Goal: Task Accomplishment & Management: Use online tool/utility

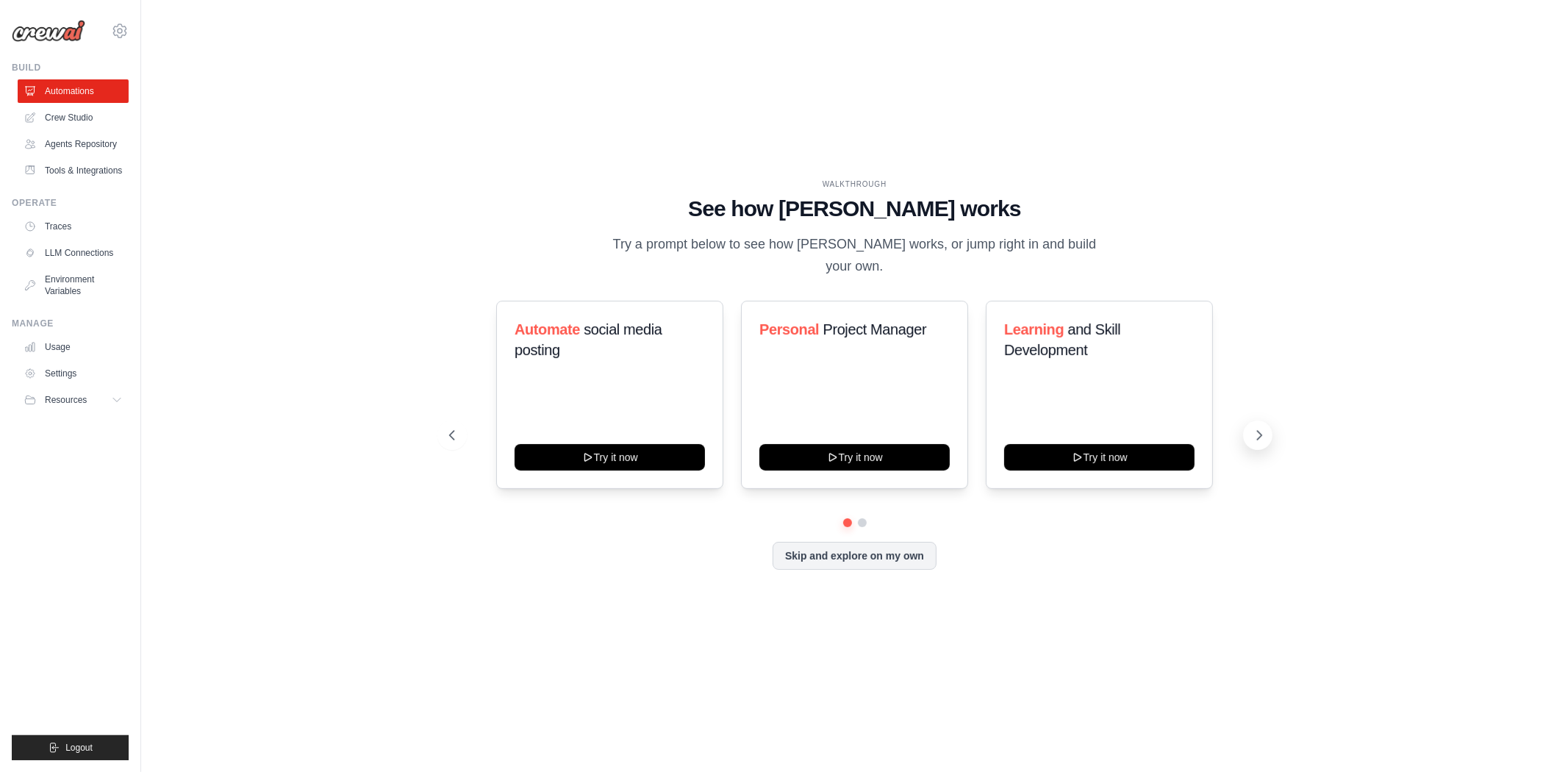
click at [1258, 428] on icon at bounding box center [1260, 436] width 15 height 15
click at [77, 147] on link "Agents Repository" at bounding box center [74, 143] width 111 height 23
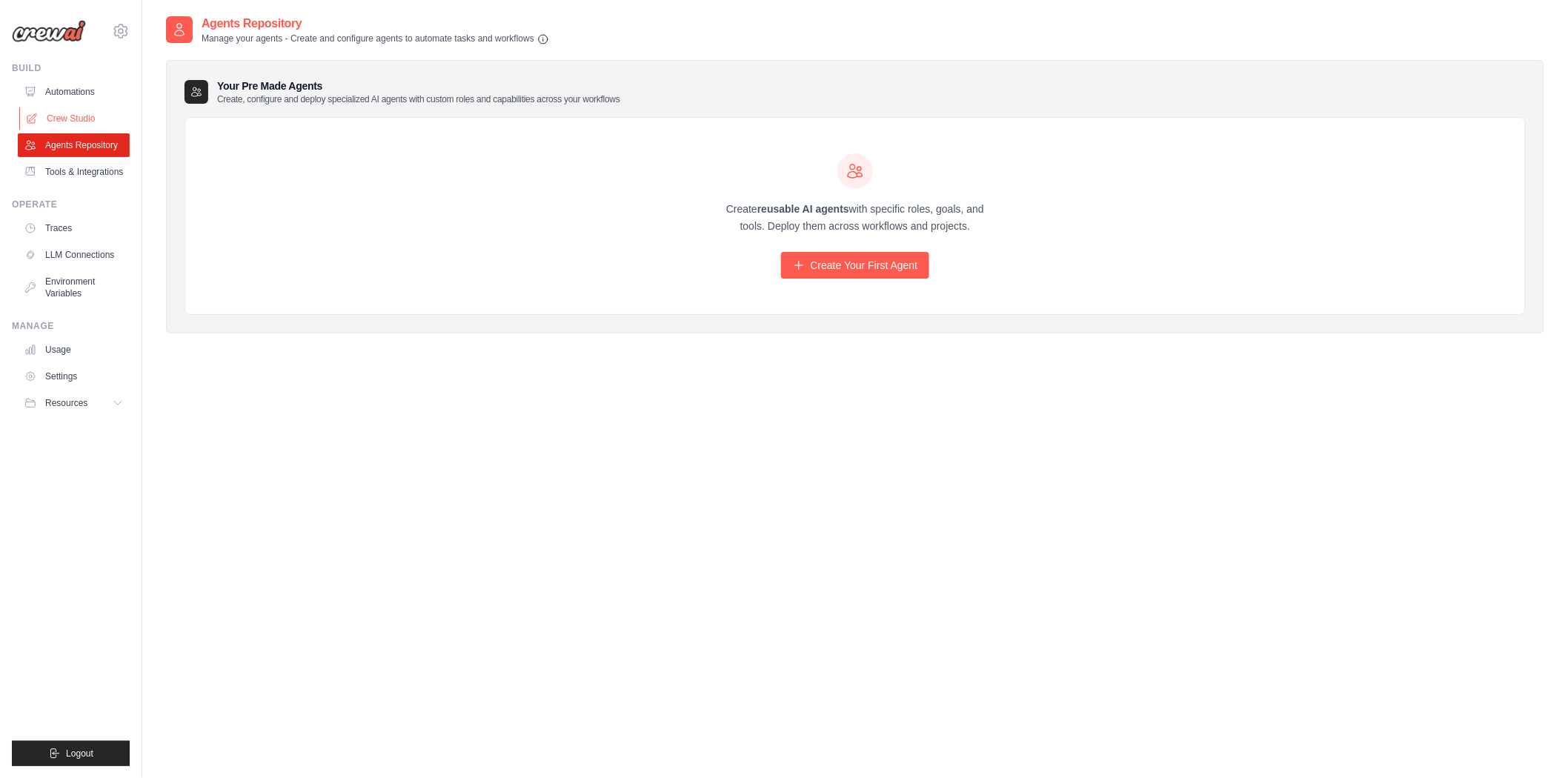
click at [77, 113] on link "Crew Studio" at bounding box center [75, 118] width 112 height 23
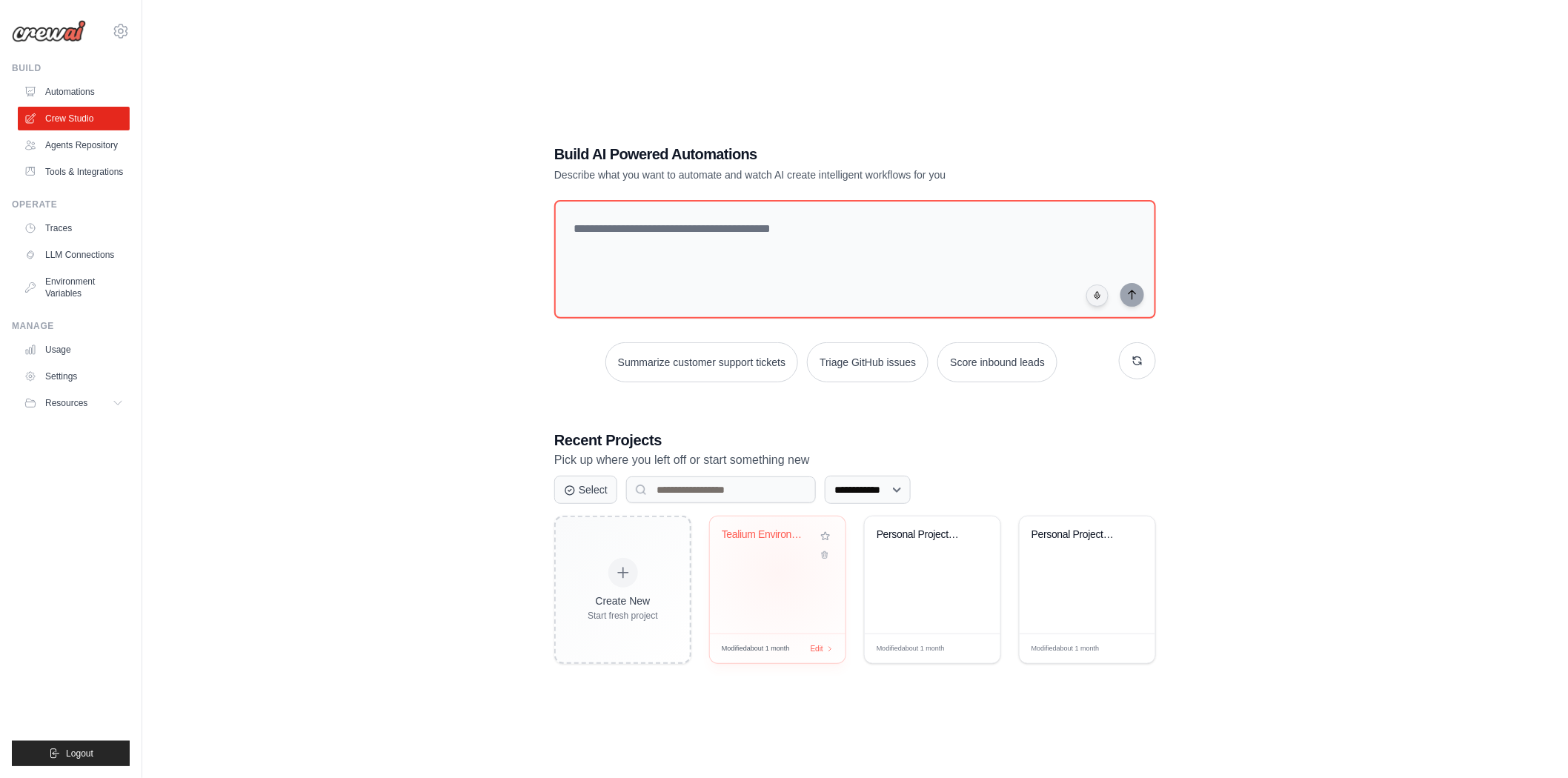
click at [778, 572] on div "Tealium Environment Comparator" at bounding box center [777, 574] width 135 height 117
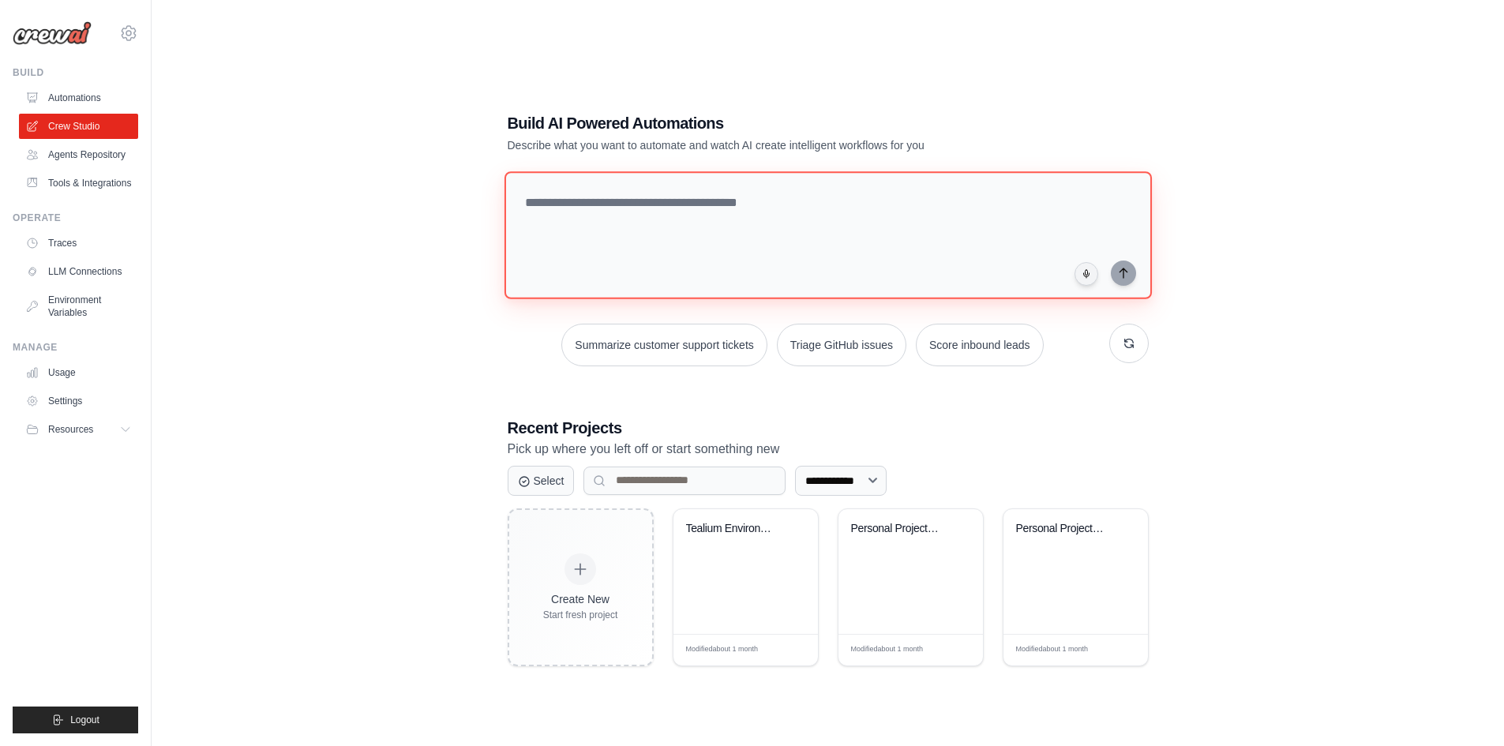
click at [629, 212] on textarea at bounding box center [827, 235] width 647 height 128
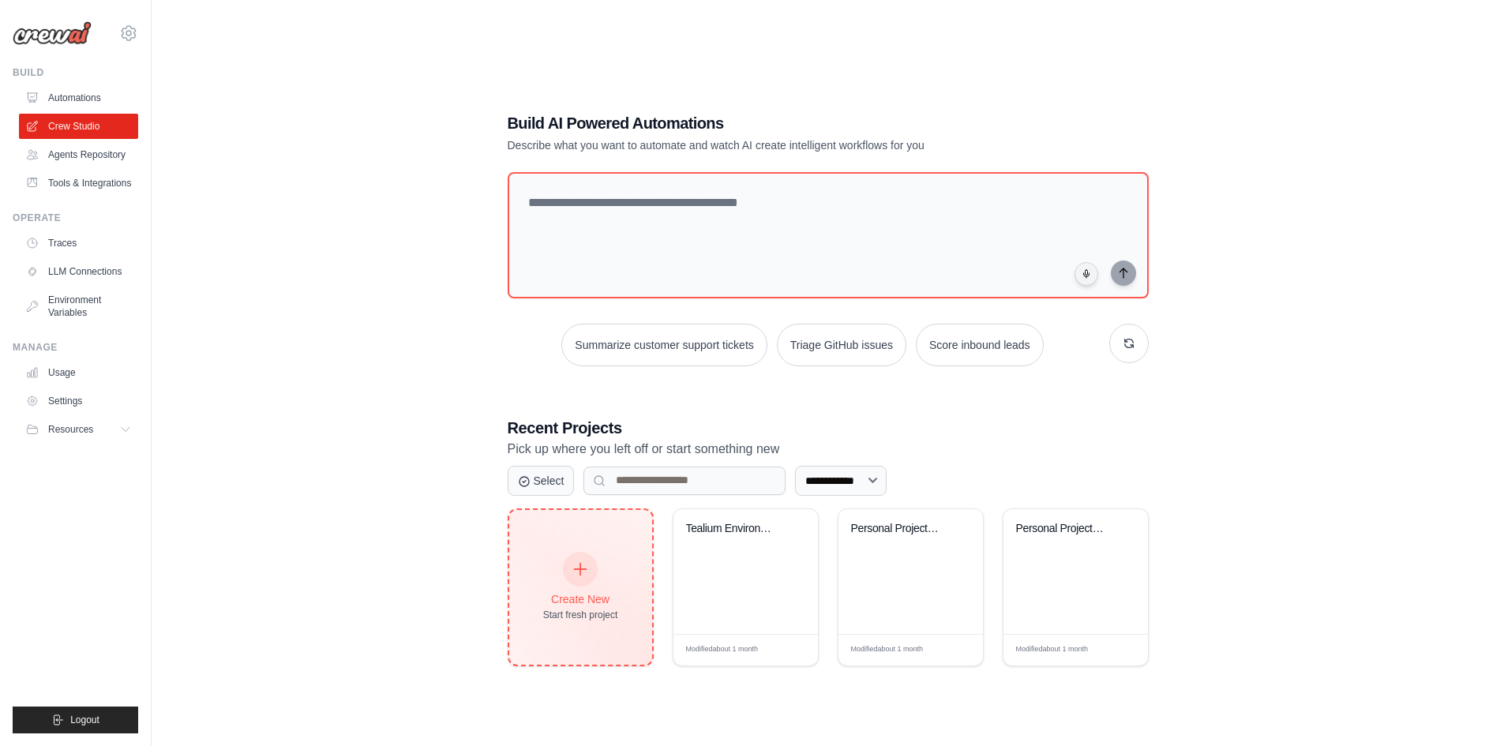
click at [597, 558] on div "Create New Start fresh project" at bounding box center [580, 588] width 75 height 68
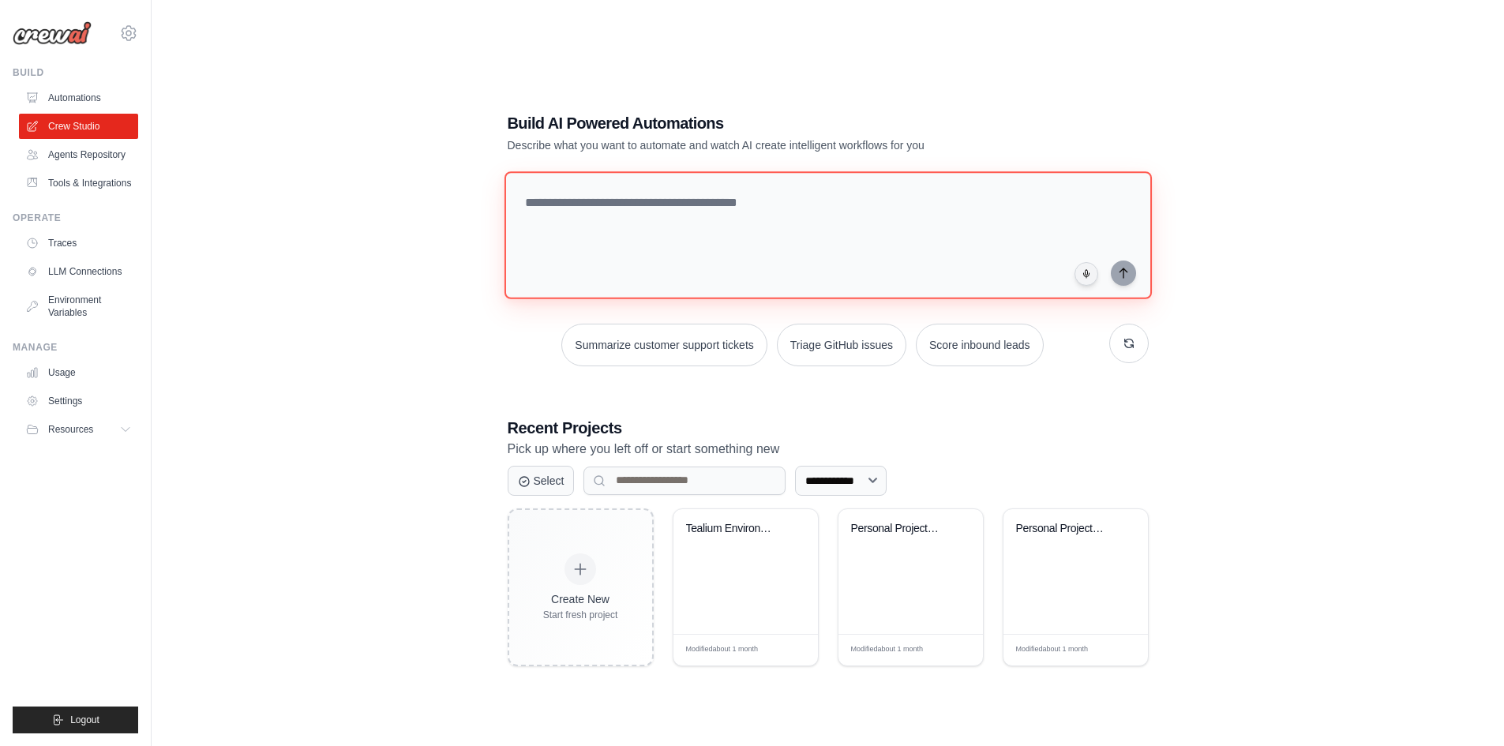
click at [627, 211] on textarea at bounding box center [827, 235] width 647 height 128
drag, startPoint x: 632, startPoint y: 201, endPoint x: 471, endPoint y: 189, distance: 160.7
click at [471, 189] on div "**********" at bounding box center [828, 389] width 1302 height 746
click at [621, 220] on textarea "**********" at bounding box center [831, 235] width 654 height 129
click at [608, 201] on textarea "**********" at bounding box center [831, 235] width 654 height 129
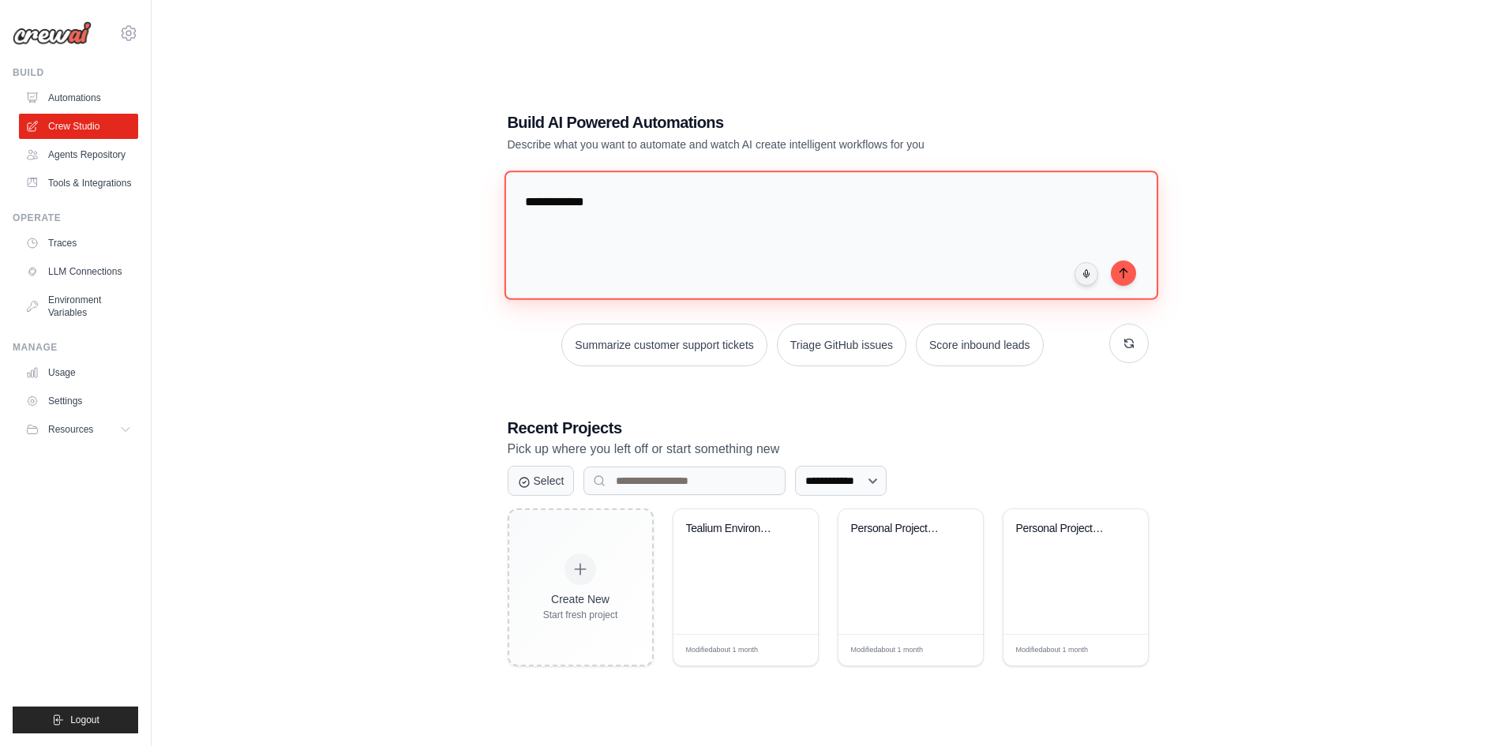
click at [590, 210] on textarea "**********" at bounding box center [831, 235] width 654 height 129
drag, startPoint x: 612, startPoint y: 199, endPoint x: 456, endPoint y: 190, distance: 156.6
click at [456, 190] on div "**********" at bounding box center [828, 389] width 1302 height 746
paste textarea "**********"
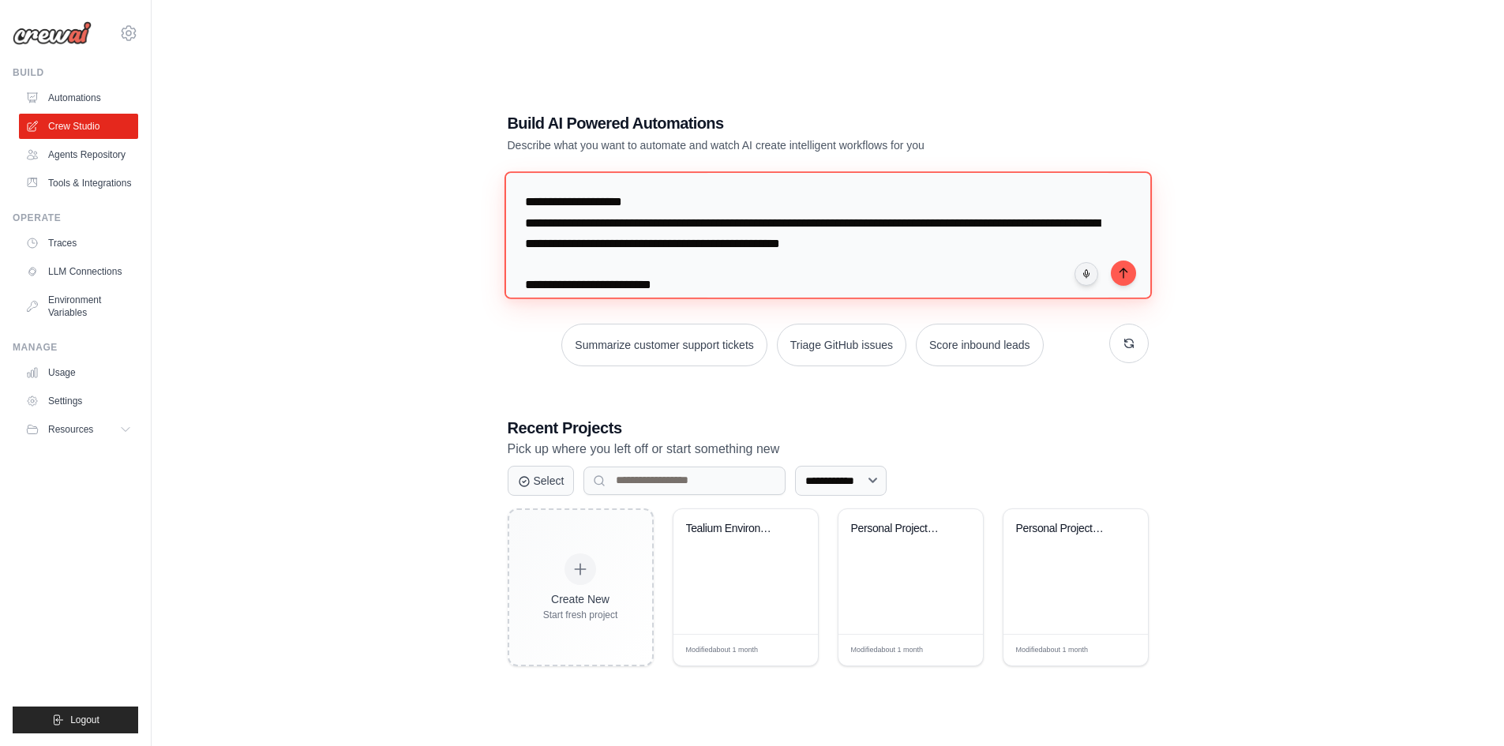
scroll to position [261, 0]
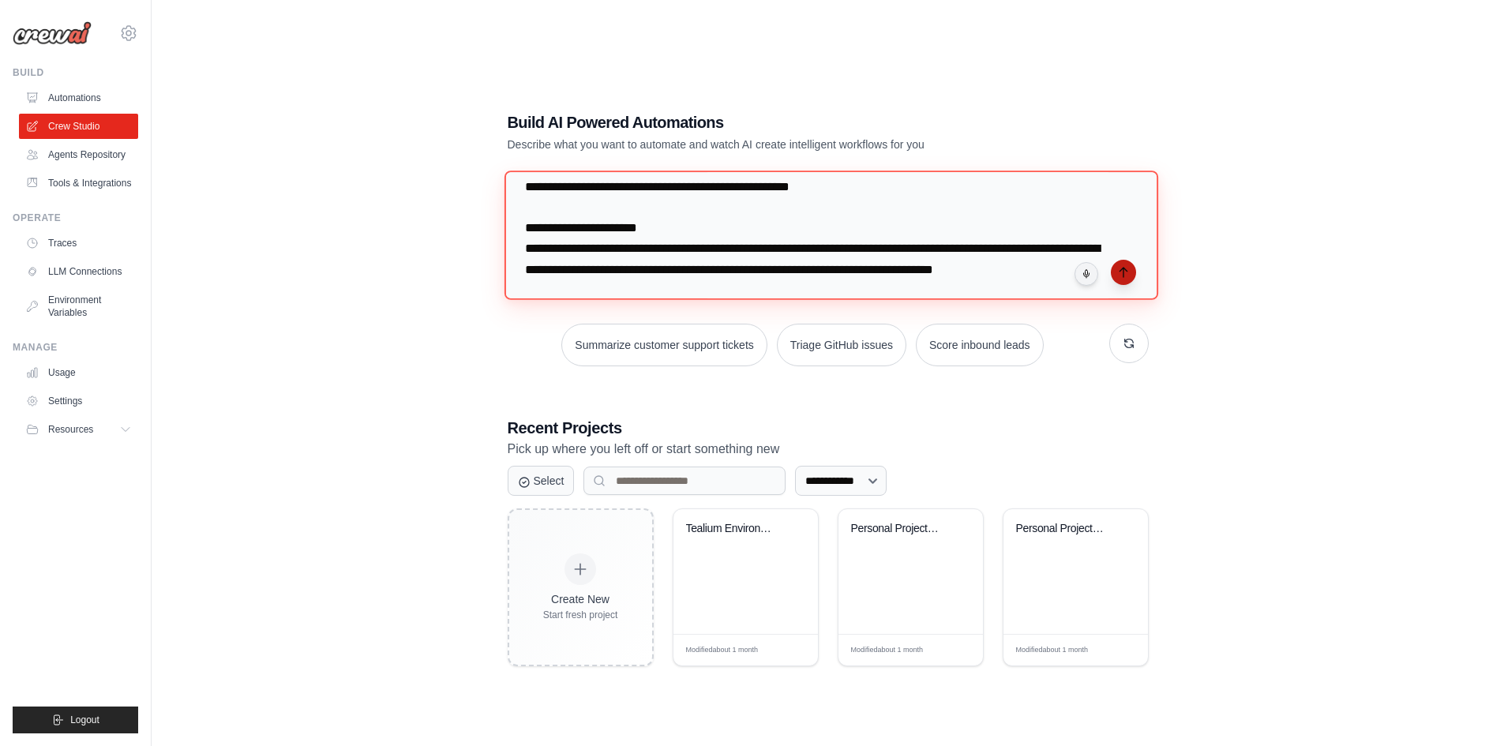
type textarea "**********"
click at [1127, 271] on icon "submit" at bounding box center [1123, 272] width 7 height 9
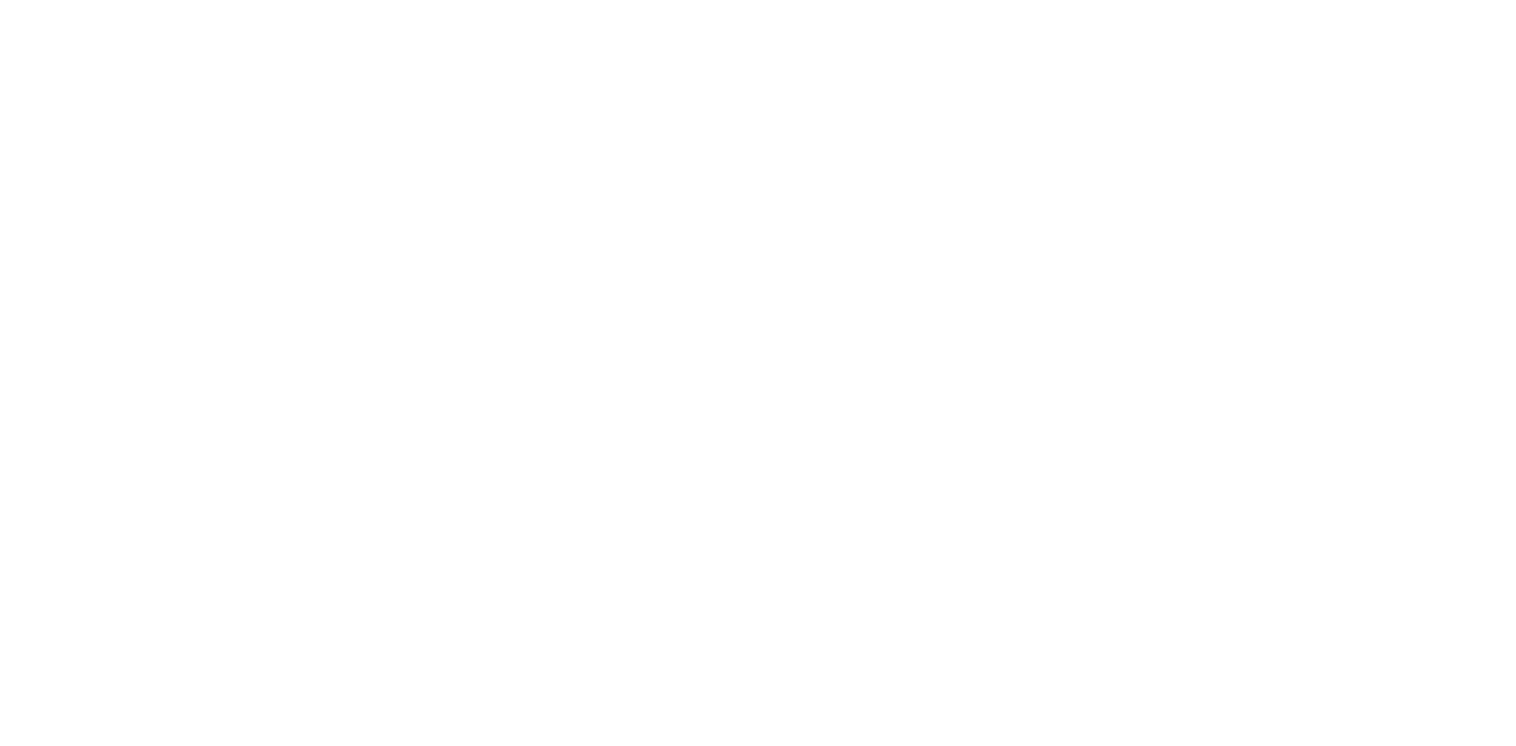
click at [424, 0] on html at bounding box center [758, 0] width 1516 height 0
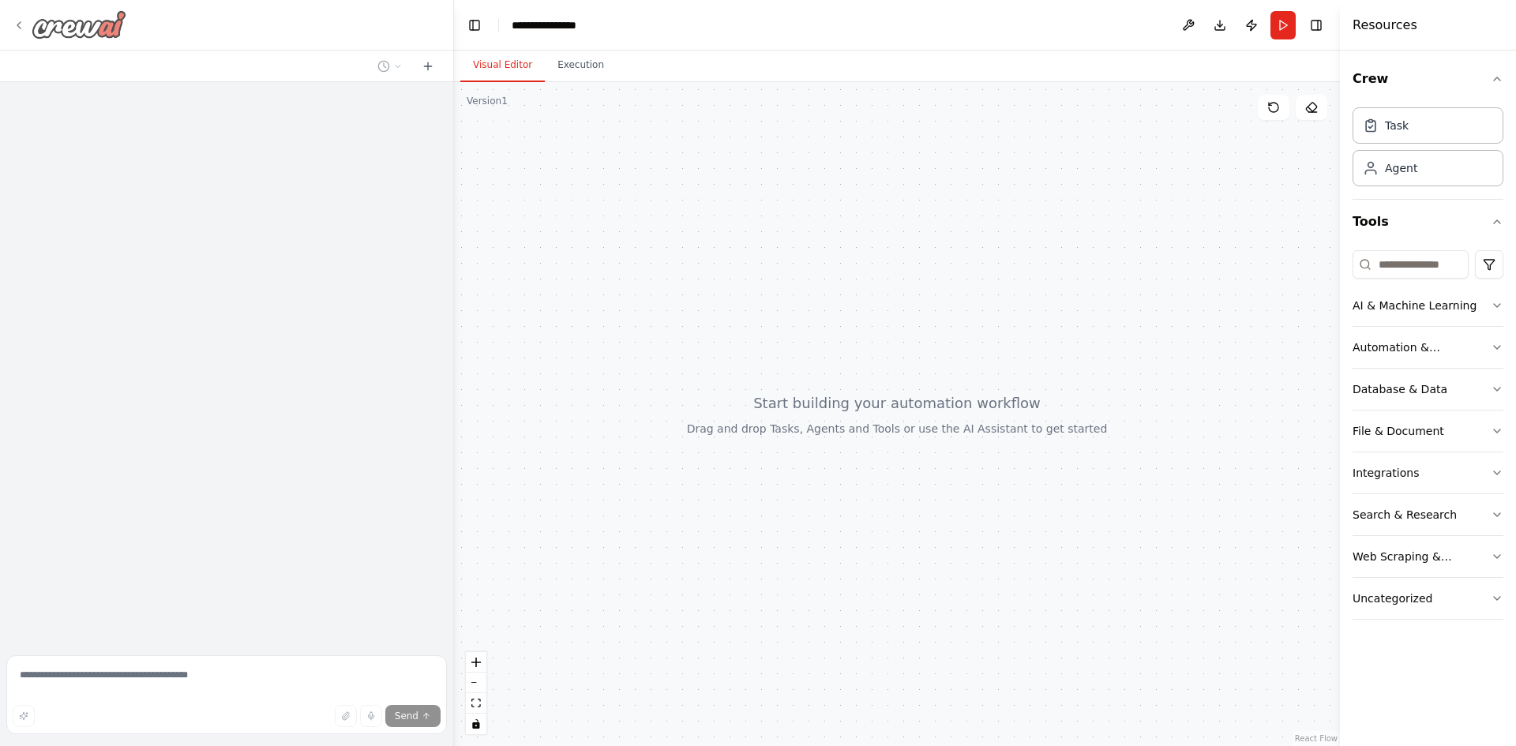
click at [16, 24] on icon at bounding box center [19, 25] width 13 height 13
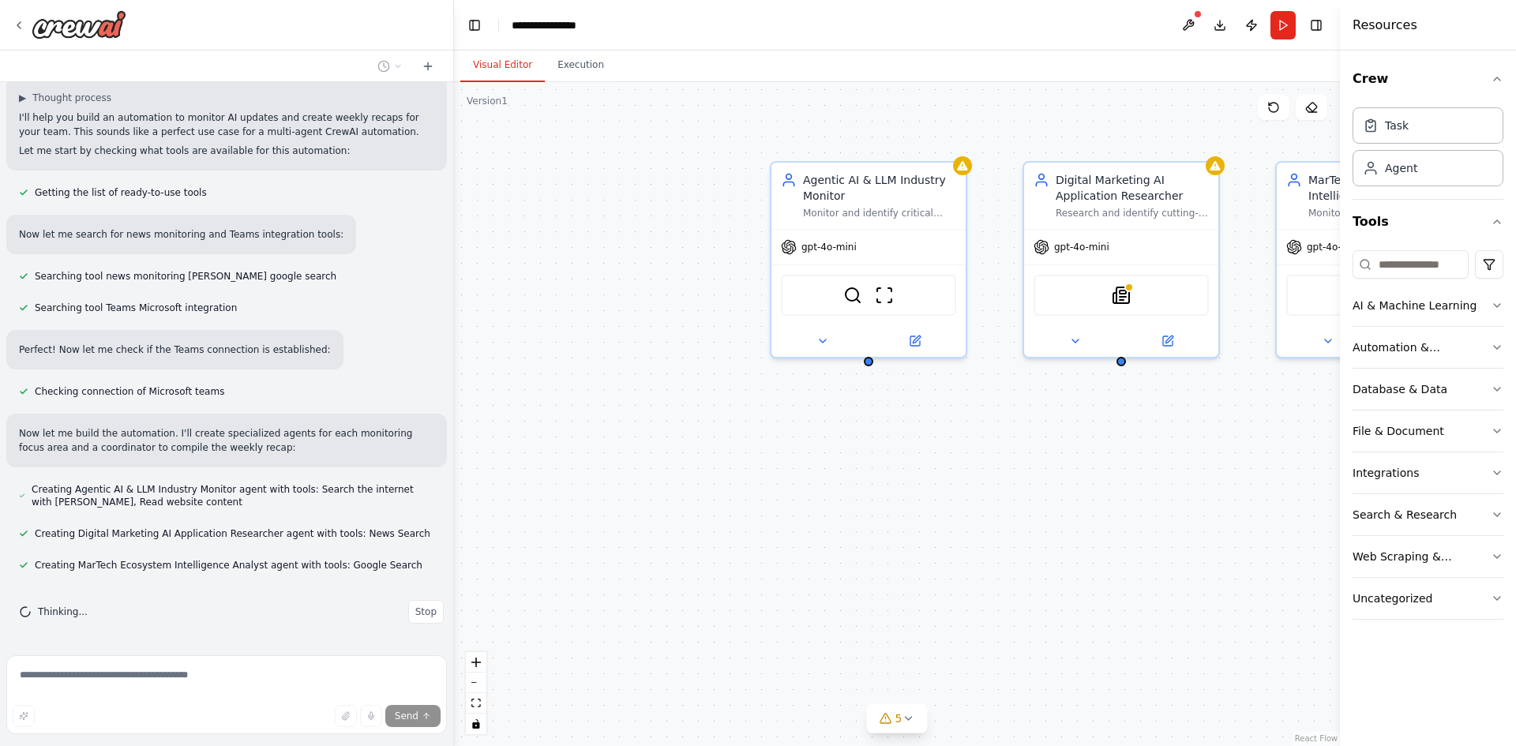
scroll to position [329, 0]
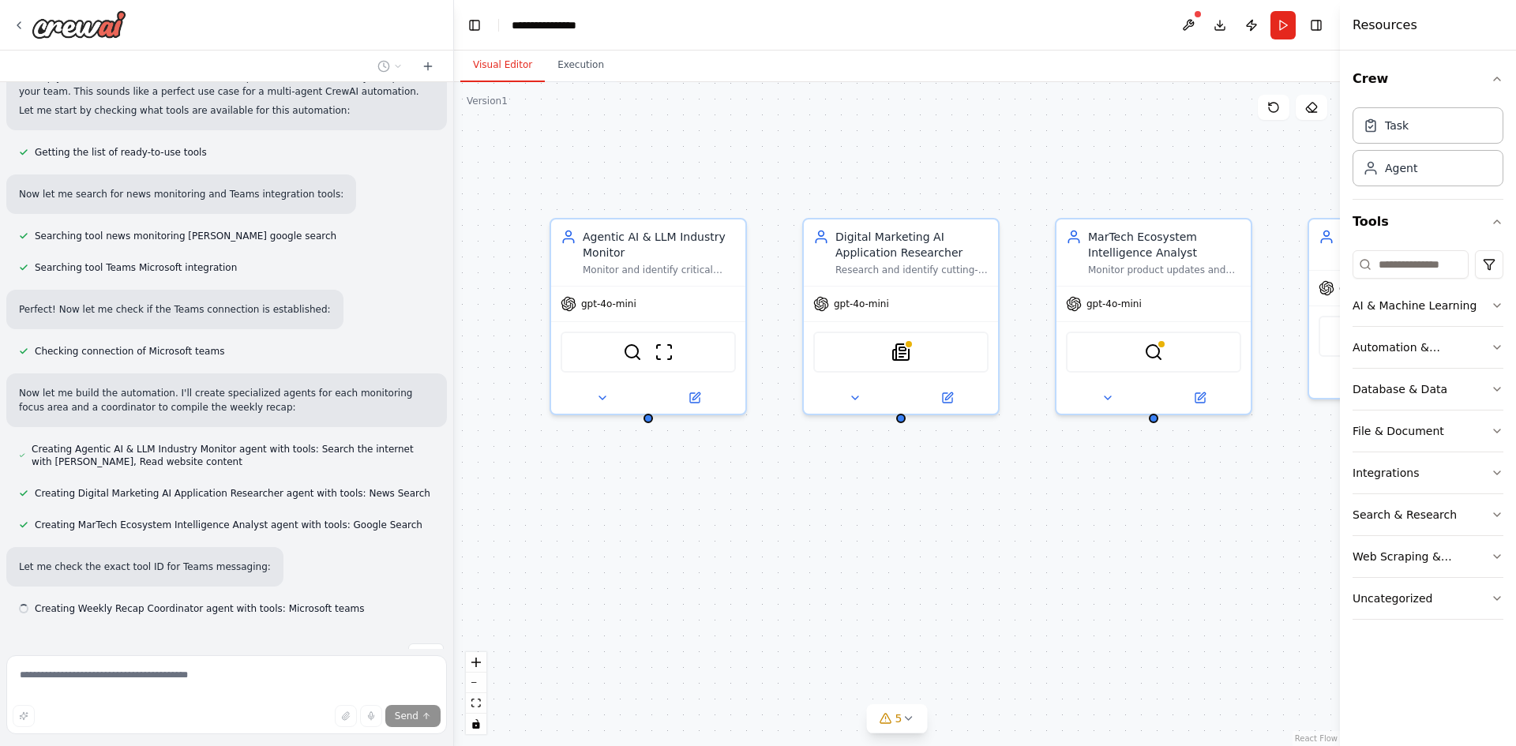
drag, startPoint x: 1005, startPoint y: 525, endPoint x: 785, endPoint y: 582, distance: 227.5
click at [785, 582] on div "Agentic AI & LLM Industry Monitor Monitor and identify critical updates in Agen…" at bounding box center [897, 414] width 886 height 664
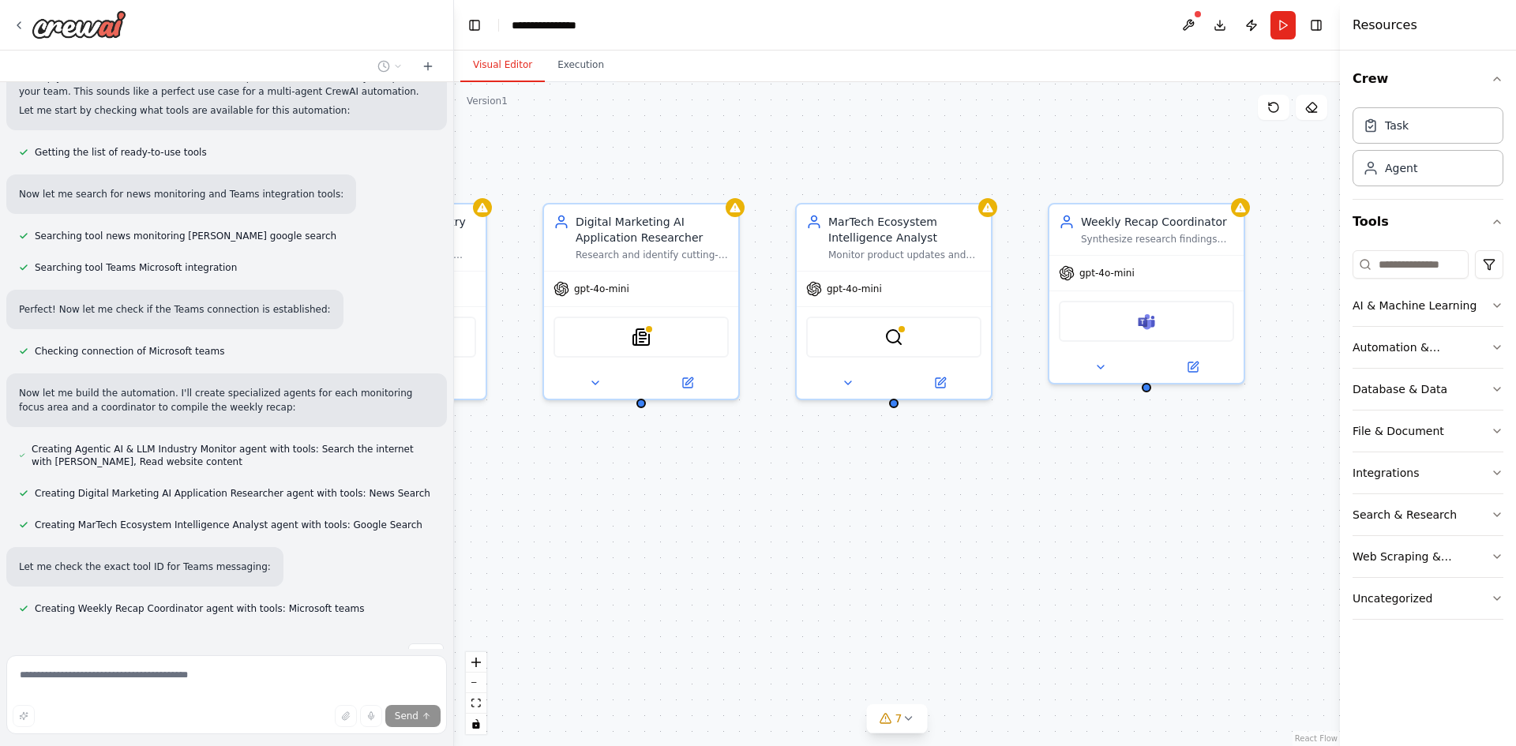
drag, startPoint x: 1148, startPoint y: 513, endPoint x: 888, endPoint y: 498, distance: 260.2
click at [888, 498] on div "Agentic AI & LLM Industry Monitor Monitor and identify critical updates in Agen…" at bounding box center [897, 414] width 886 height 664
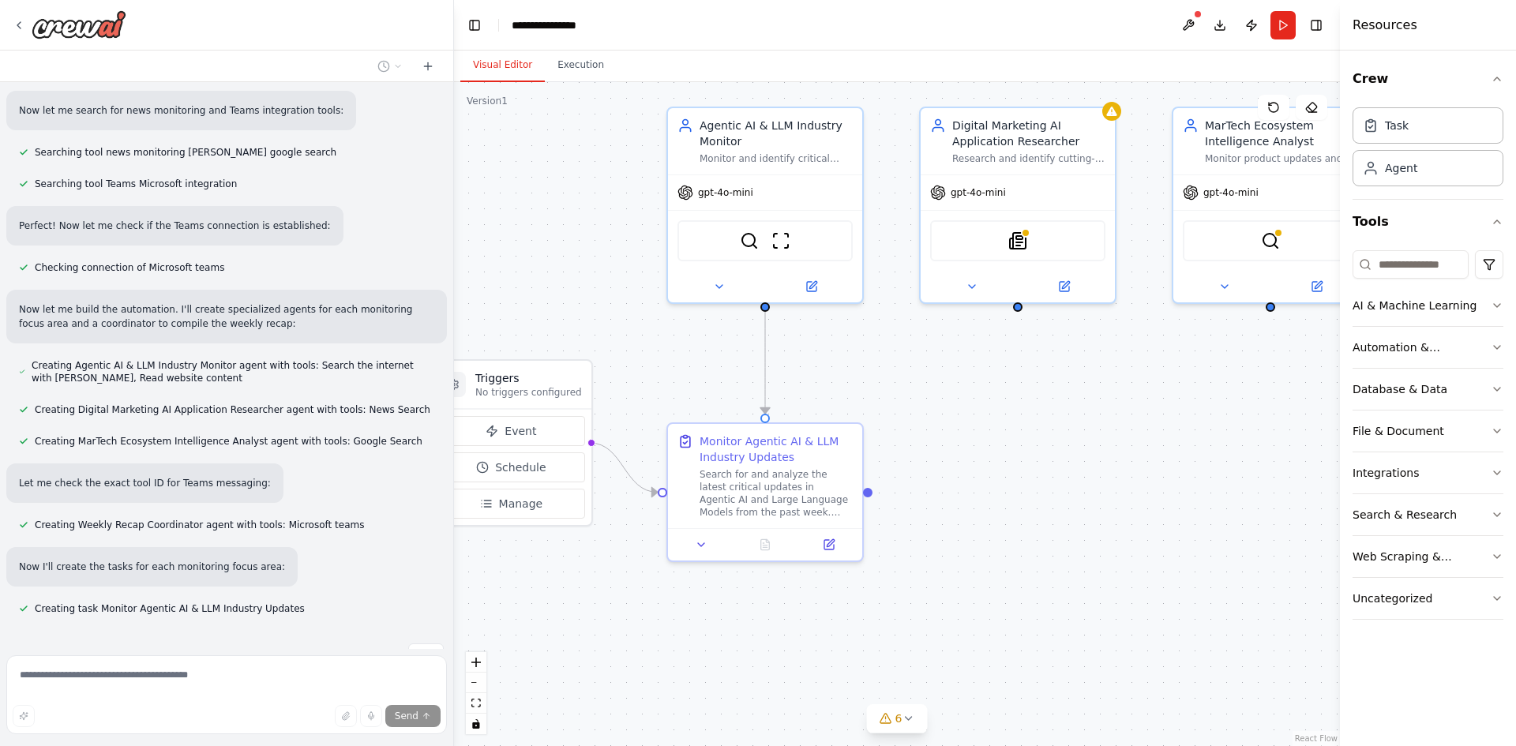
drag, startPoint x: 847, startPoint y: 567, endPoint x: 1257, endPoint y: 478, distance: 419.4
click at [1257, 478] on div ".deletable-edge-delete-btn { width: 20px; height: 20px; border: 0px solid #ffff…" at bounding box center [897, 414] width 886 height 664
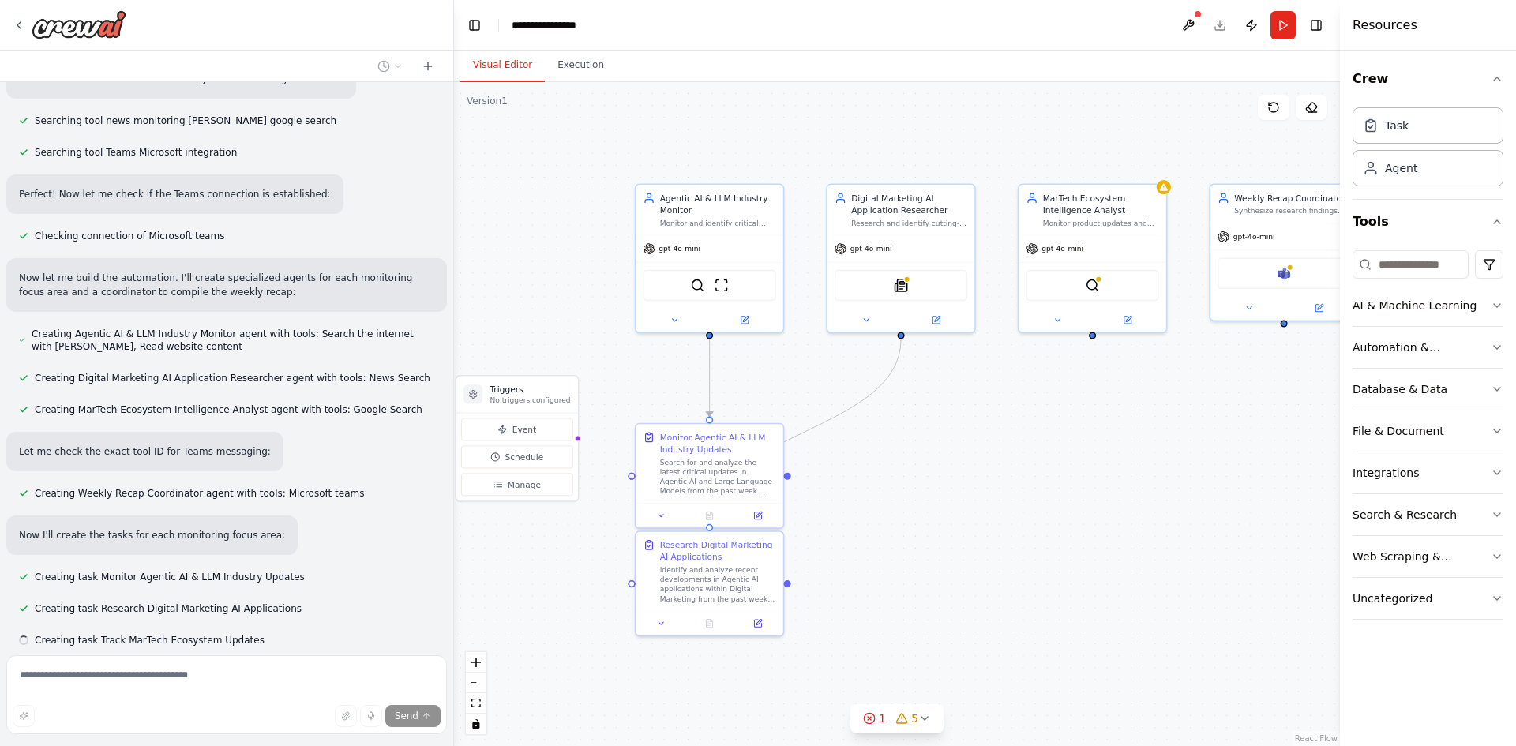
scroll to position [476, 0]
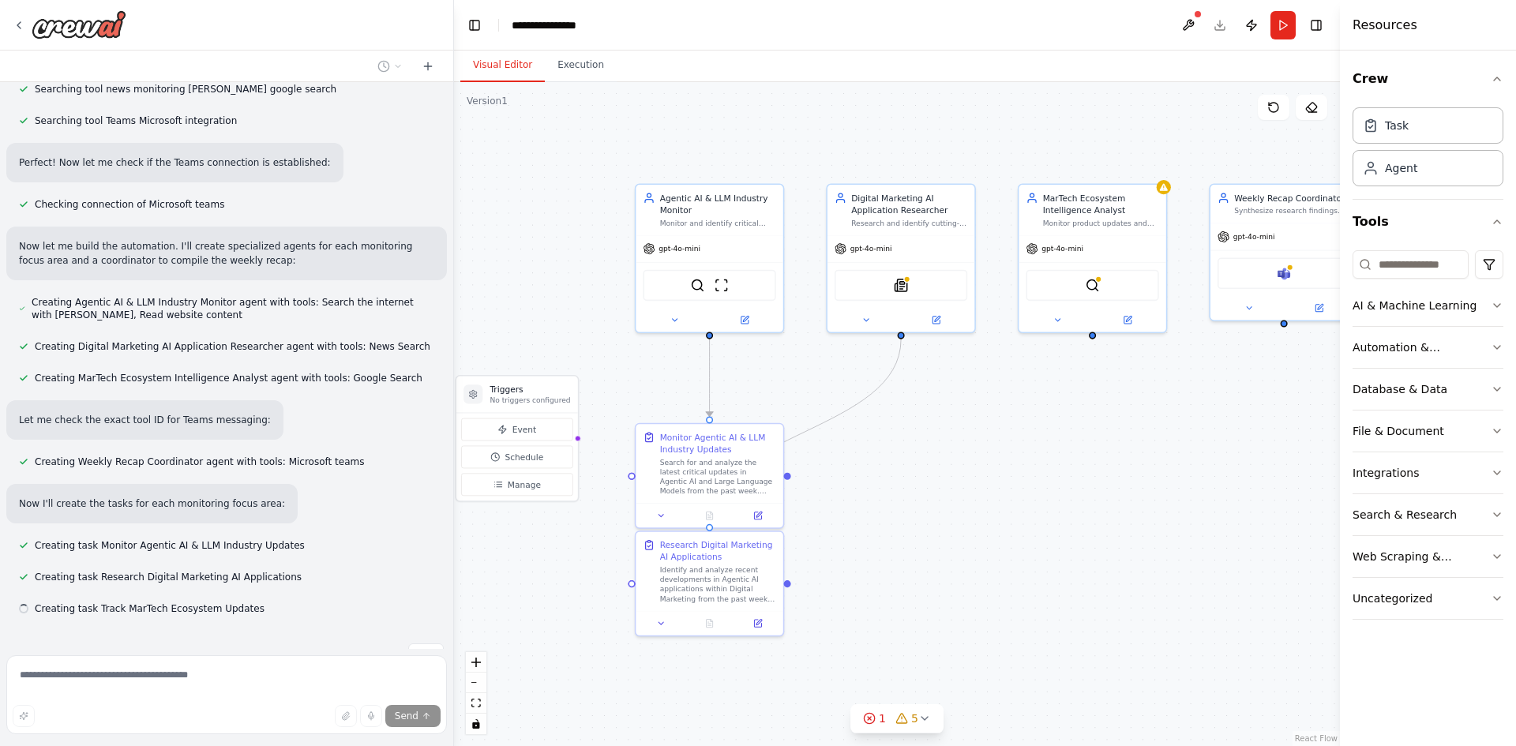
drag, startPoint x: 1108, startPoint y: 463, endPoint x: 1064, endPoint y: 480, distance: 47.5
click at [1064, 480] on div ".deletable-edge-delete-btn { width: 20px; height: 20px; border: 0px solid #ffff…" at bounding box center [897, 414] width 886 height 664
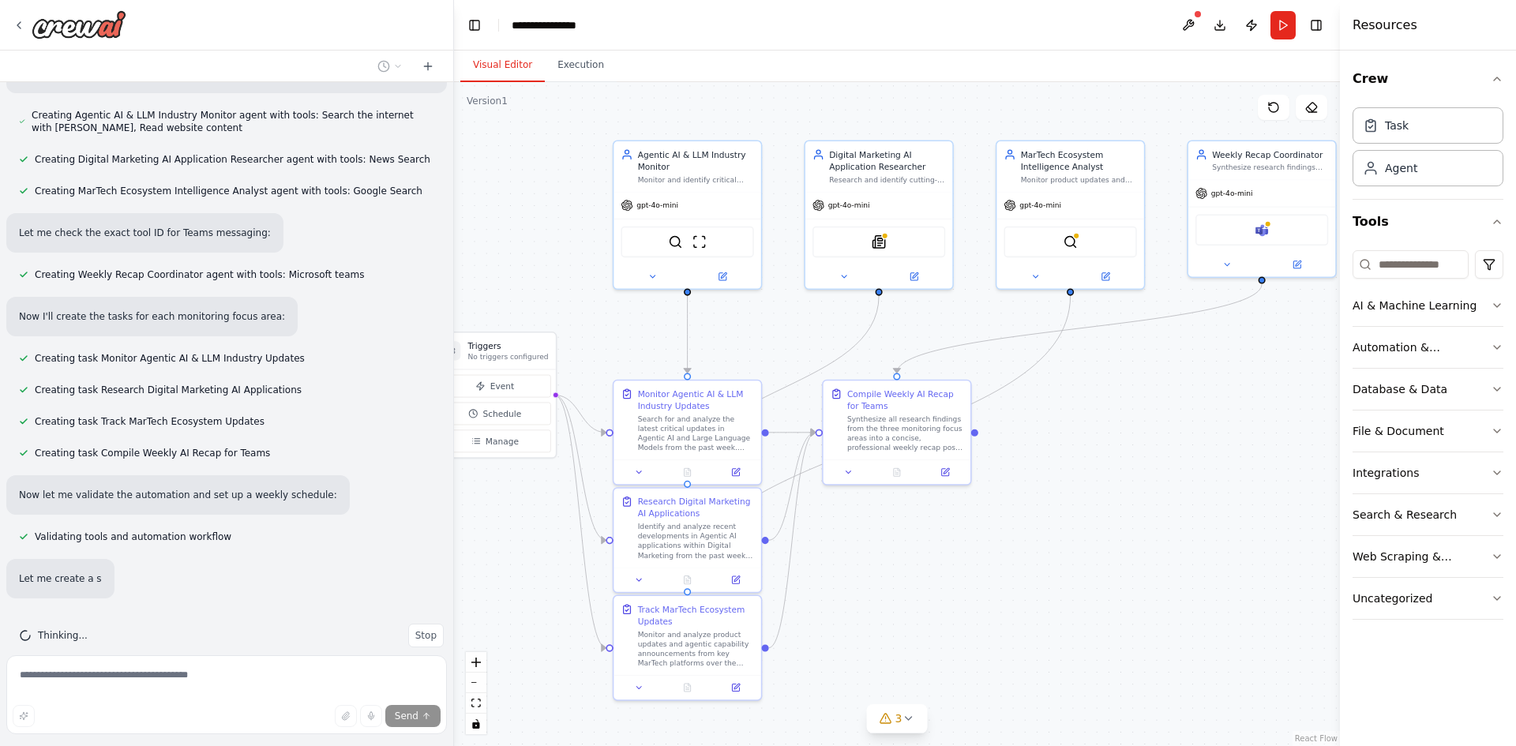
scroll to position [675, 0]
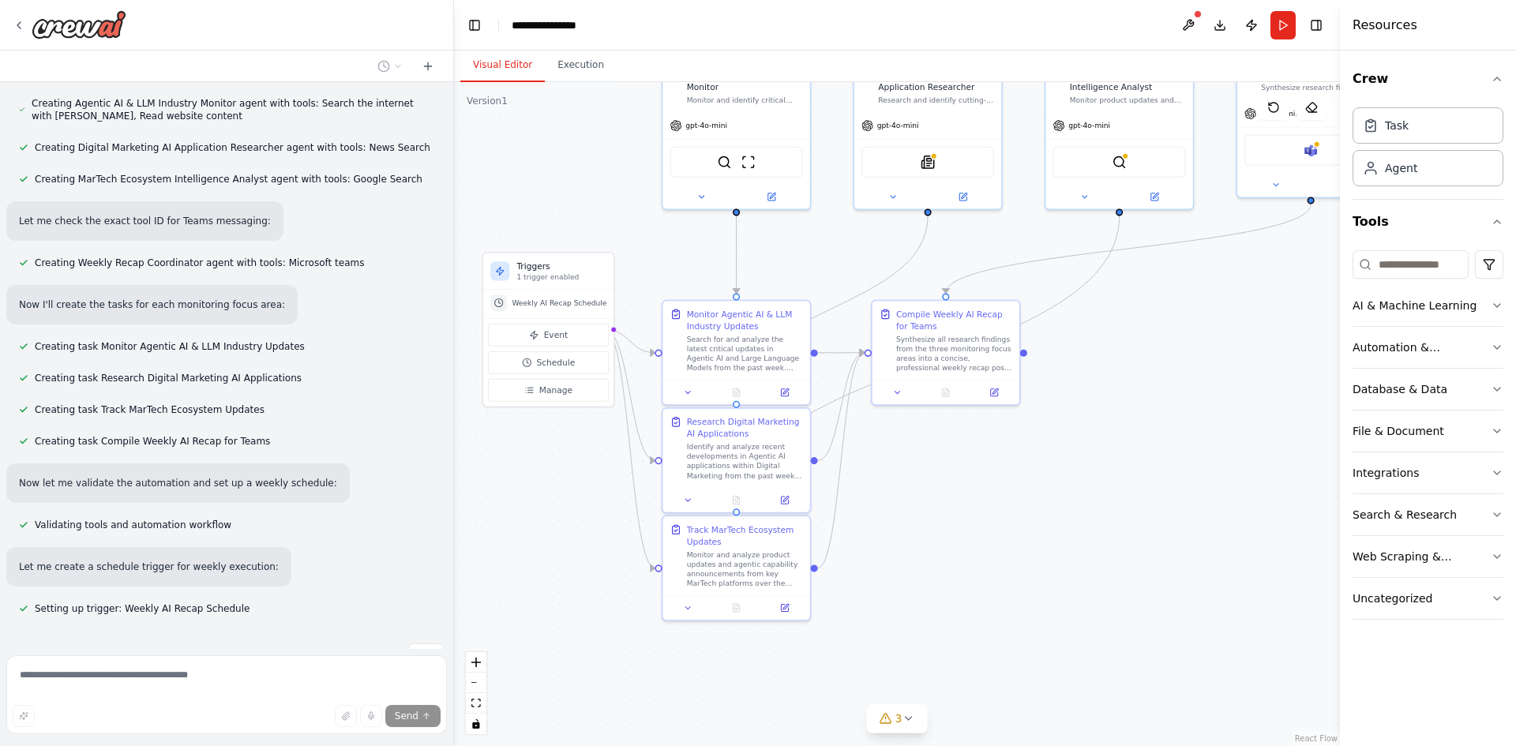
drag, startPoint x: 1143, startPoint y: 565, endPoint x: 1195, endPoint y: 441, distance: 134.5
click at [1195, 441] on div ".deletable-edge-delete-btn { width: 20px; height: 20px; border: 0px solid #ffff…" at bounding box center [897, 414] width 886 height 664
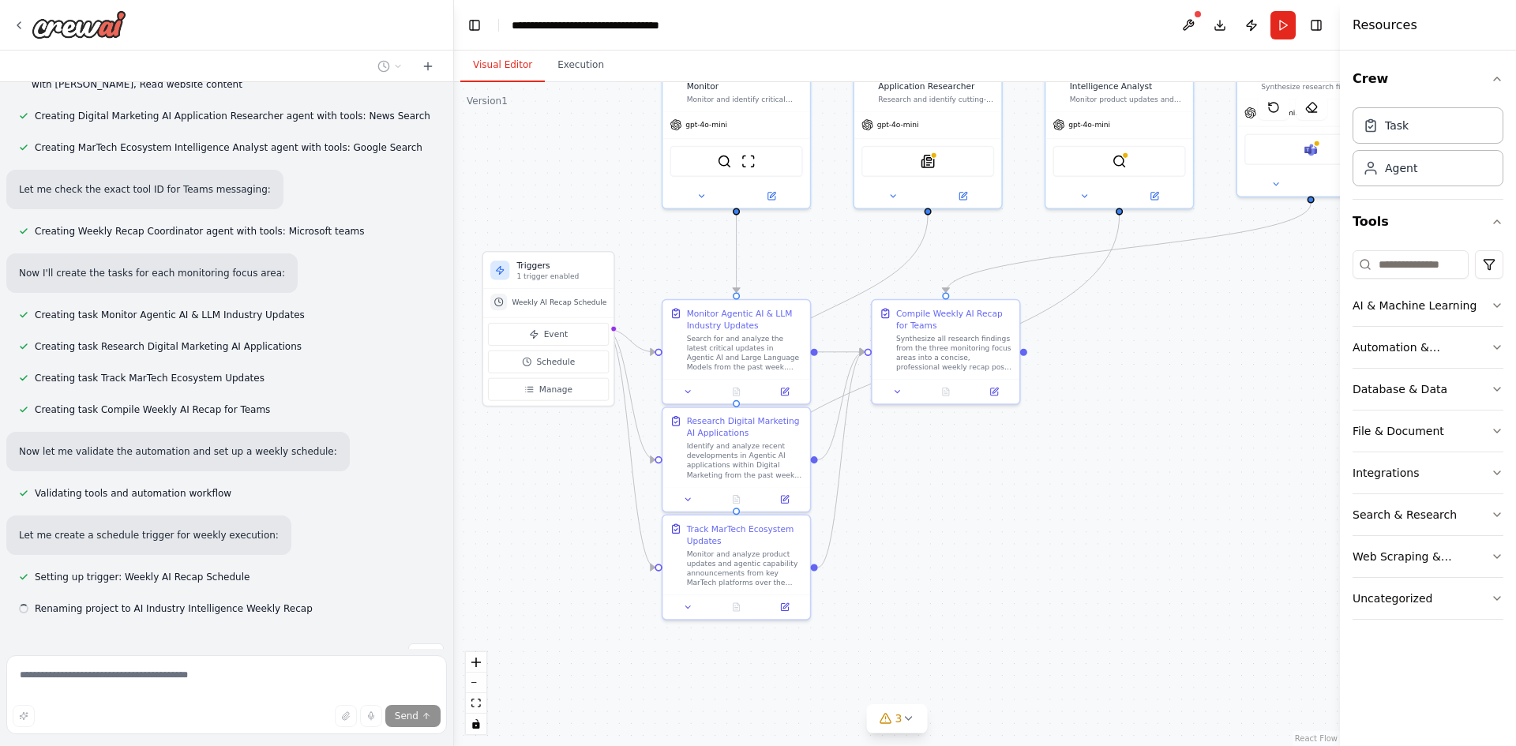
click at [1175, 433] on div ".deletable-edge-delete-btn { width: 20px; height: 20px; border: 0px solid #ffff…" at bounding box center [897, 414] width 886 height 664
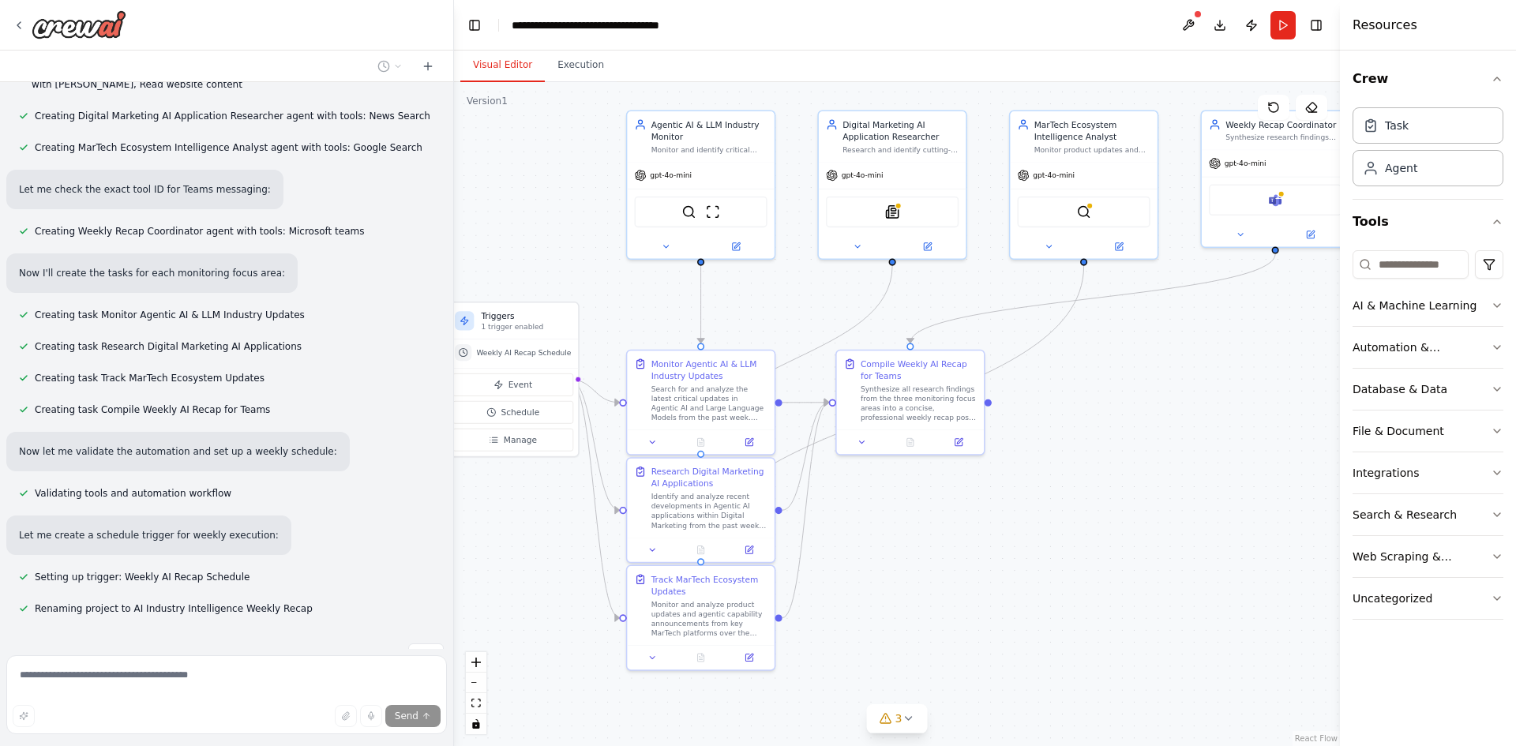
drag, startPoint x: 1002, startPoint y: 456, endPoint x: 966, endPoint y: 506, distance: 61.8
click at [966, 506] on div ".deletable-edge-delete-btn { width: 20px; height: 20px; border: 0px solid #ffff…" at bounding box center [897, 414] width 886 height 664
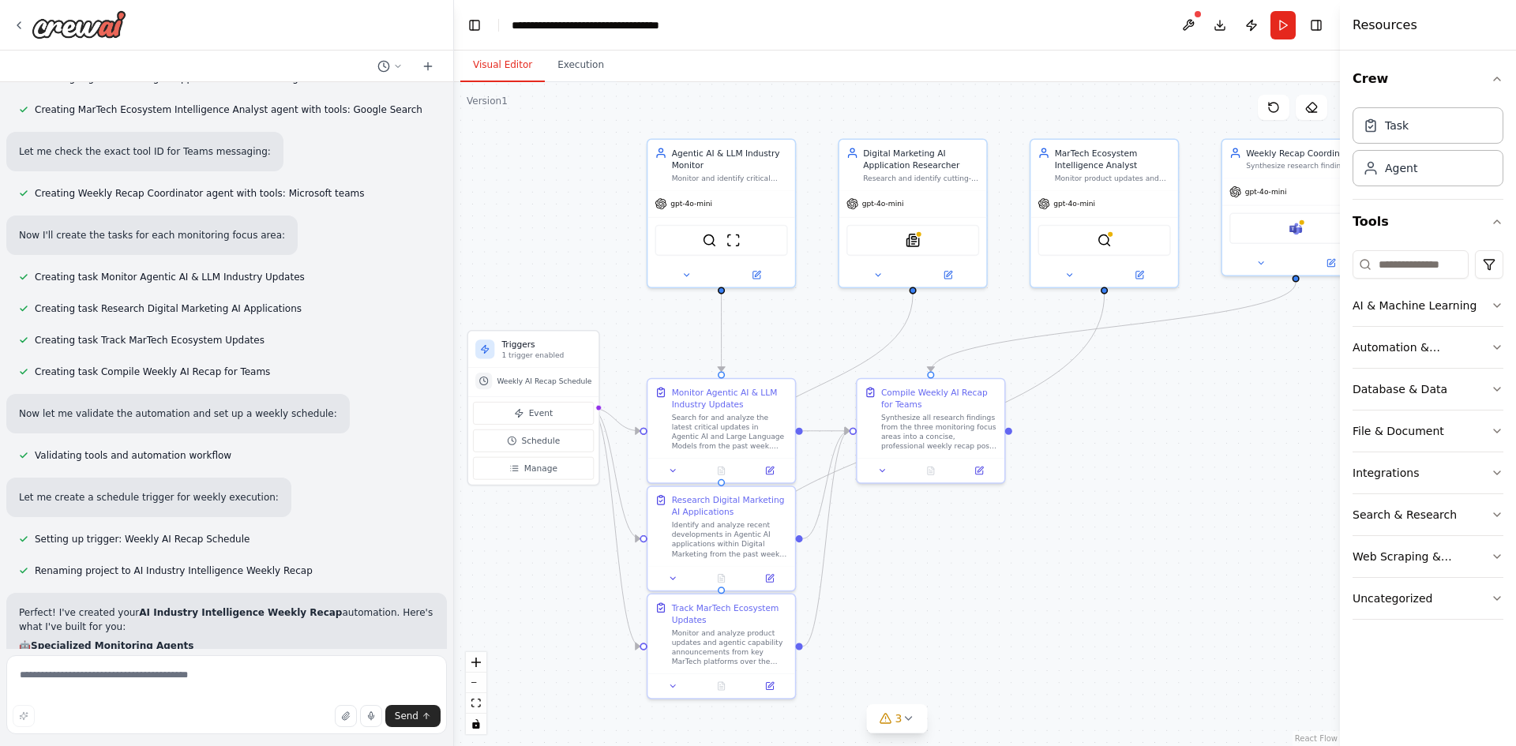
drag, startPoint x: 1135, startPoint y: 439, endPoint x: 1155, endPoint y: 467, distance: 35.1
click at [1155, 467] on div ".deletable-edge-delete-btn { width: 20px; height: 20px; border: 0px solid #ffff…" at bounding box center [897, 414] width 886 height 664
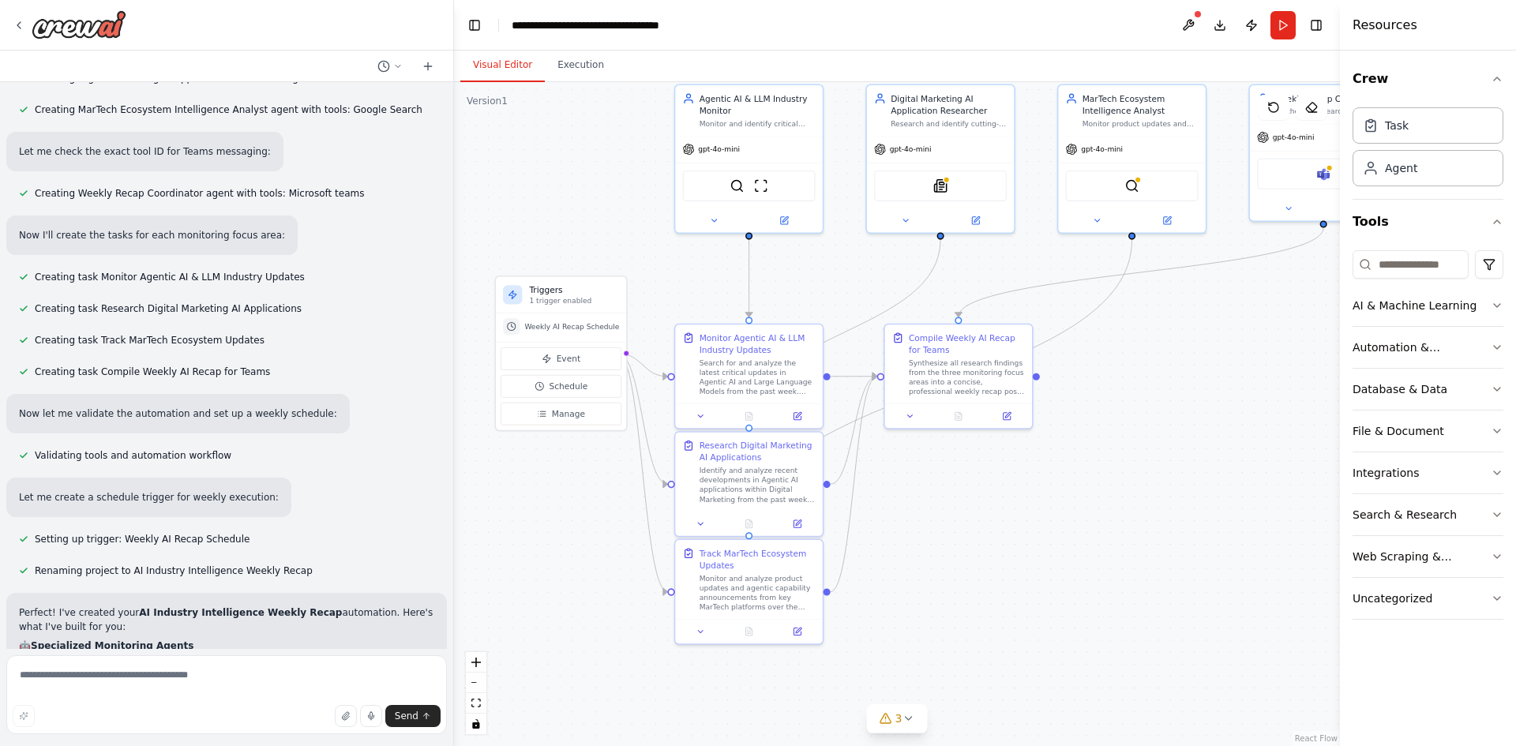
drag, startPoint x: 1158, startPoint y: 497, endPoint x: 1205, endPoint y: 419, distance: 91.0
click at [1205, 419] on div ".deletable-edge-delete-btn { width: 20px; height: 20px; border: 0px solid #ffff…" at bounding box center [897, 414] width 886 height 664
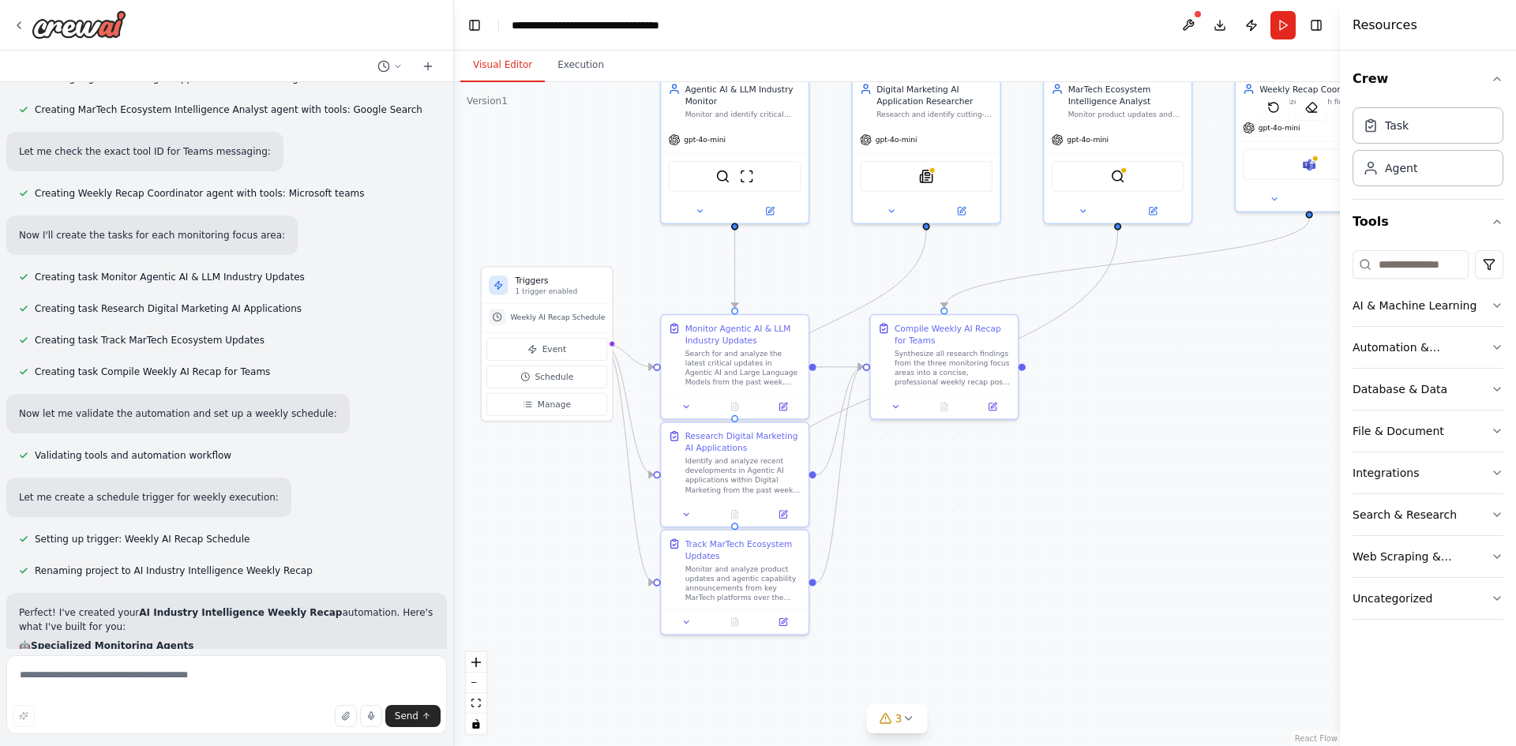
drag, startPoint x: 557, startPoint y: 527, endPoint x: 511, endPoint y: 543, distance: 49.2
click at [511, 543] on div ".deletable-edge-delete-btn { width: 20px; height: 20px; border: 0px solid #ffff…" at bounding box center [897, 414] width 886 height 664
click at [145, 681] on textarea at bounding box center [226, 694] width 441 height 79
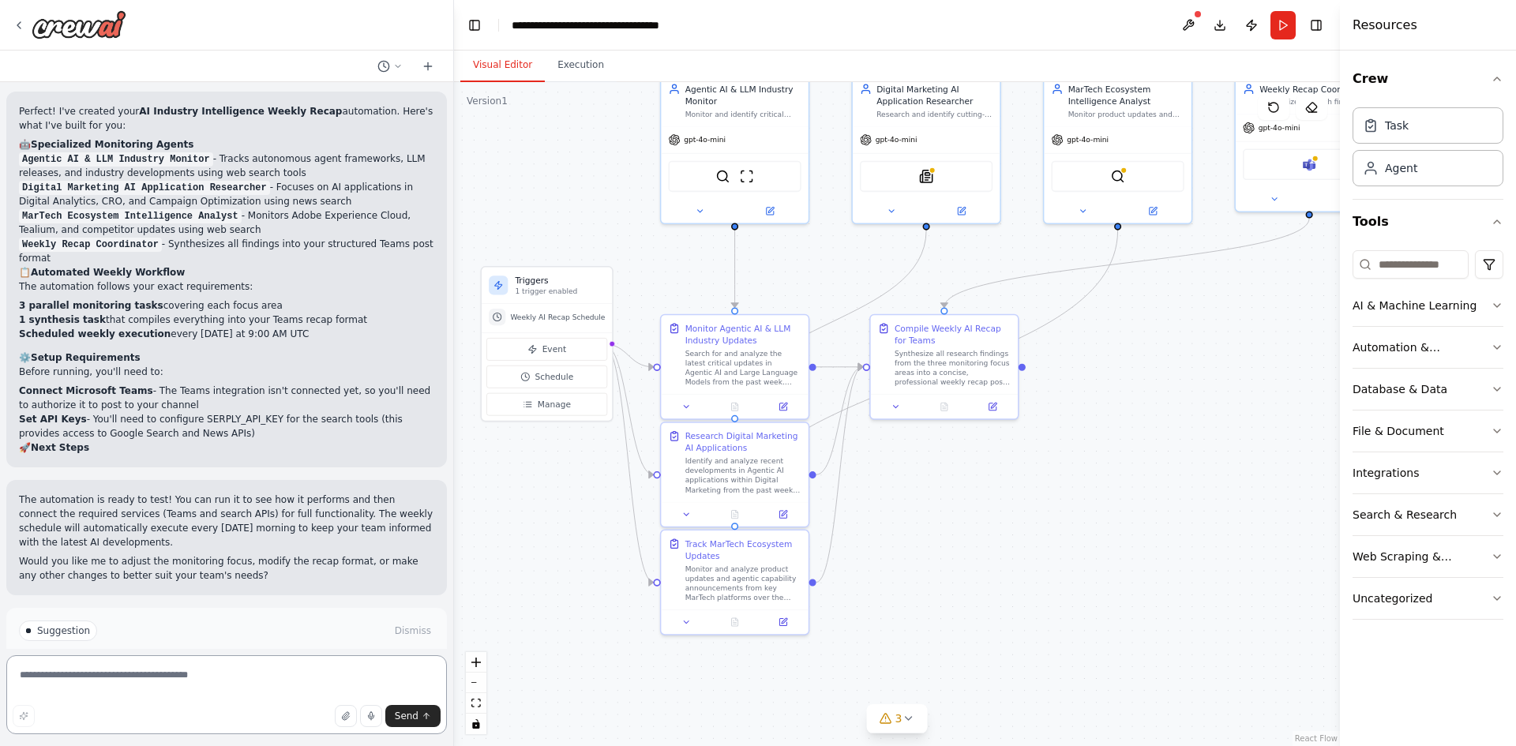
scroll to position [1263, 0]
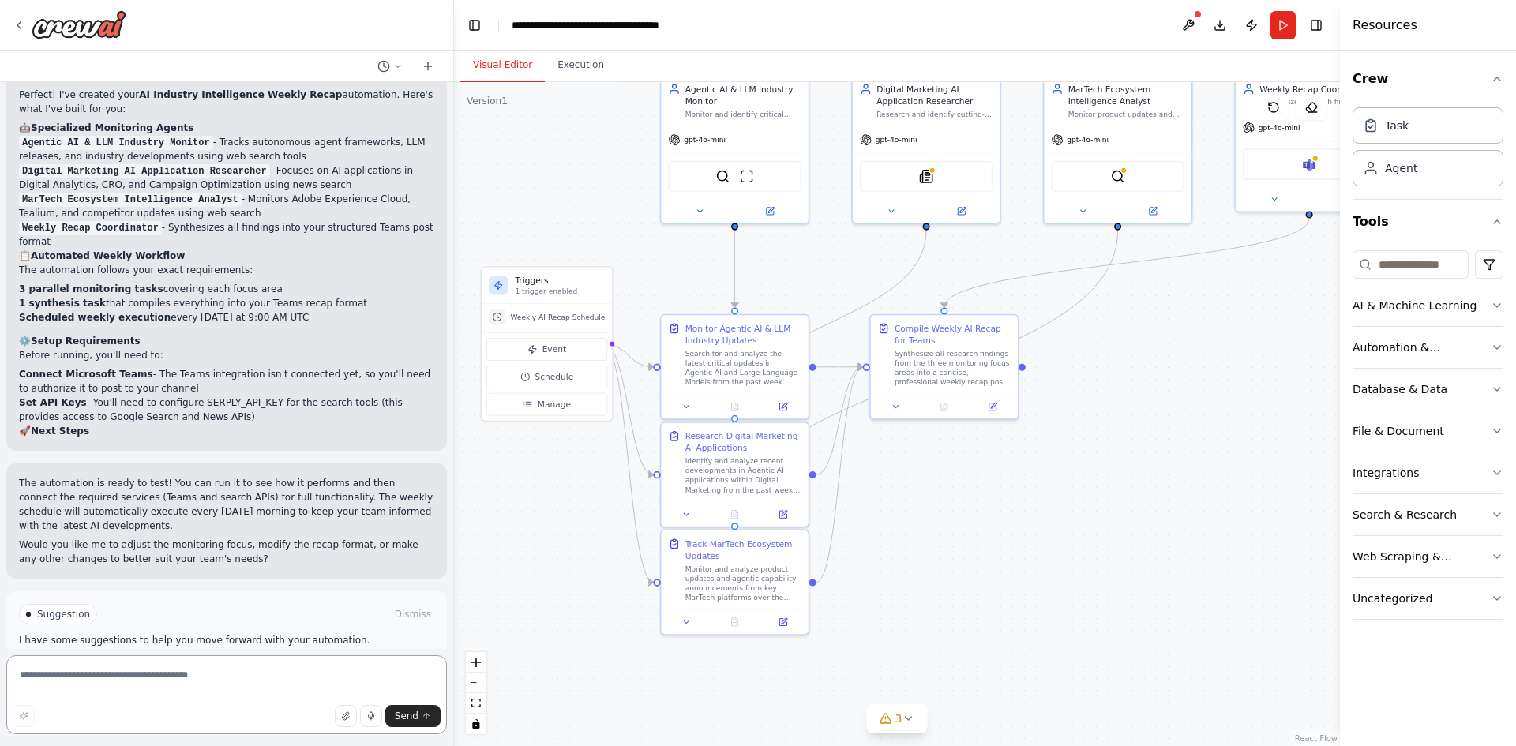
click at [135, 666] on textarea at bounding box center [226, 694] width 441 height 79
type textarea "*"
click at [196, 662] on span "Run Automation" at bounding box center [234, 668] width 77 height 13
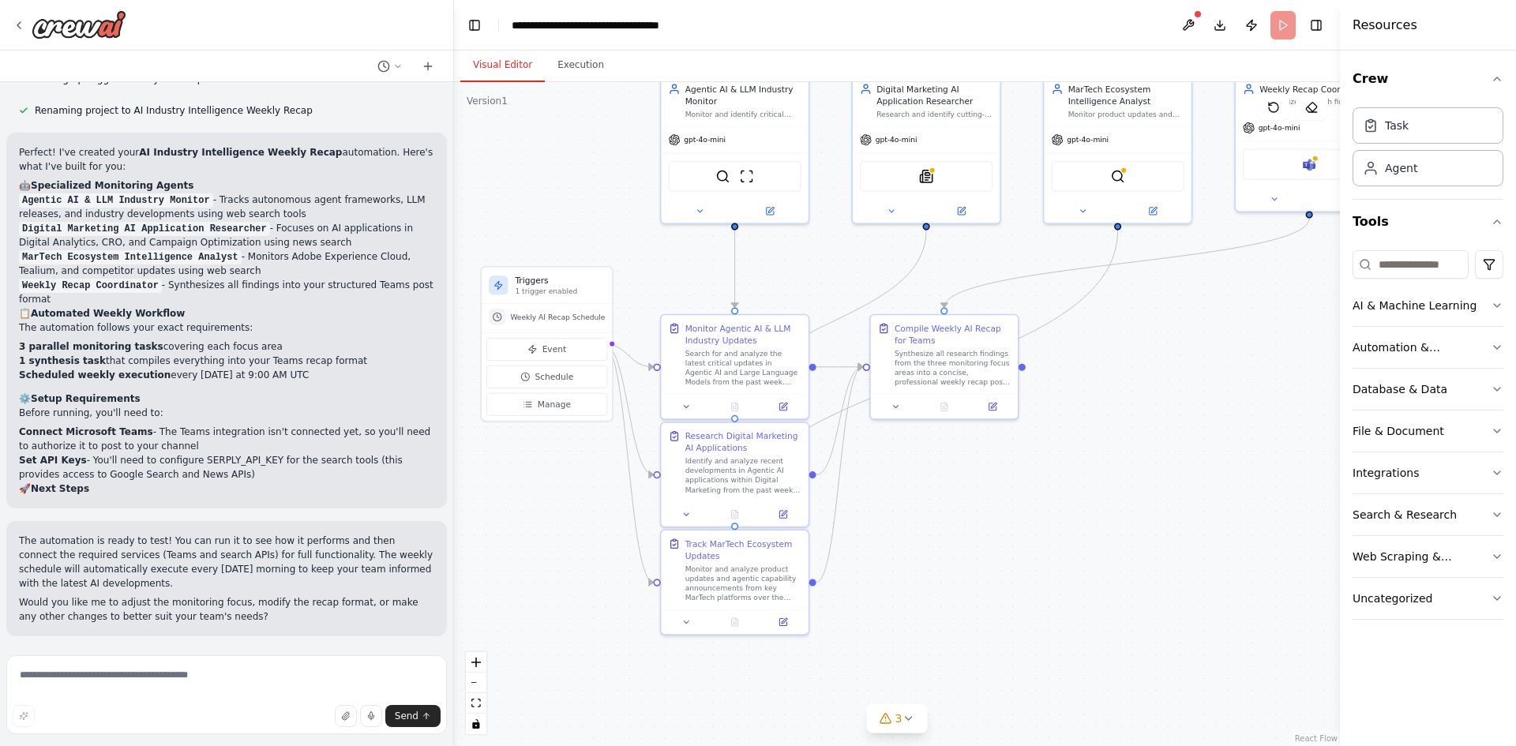
scroll to position [1147, 0]
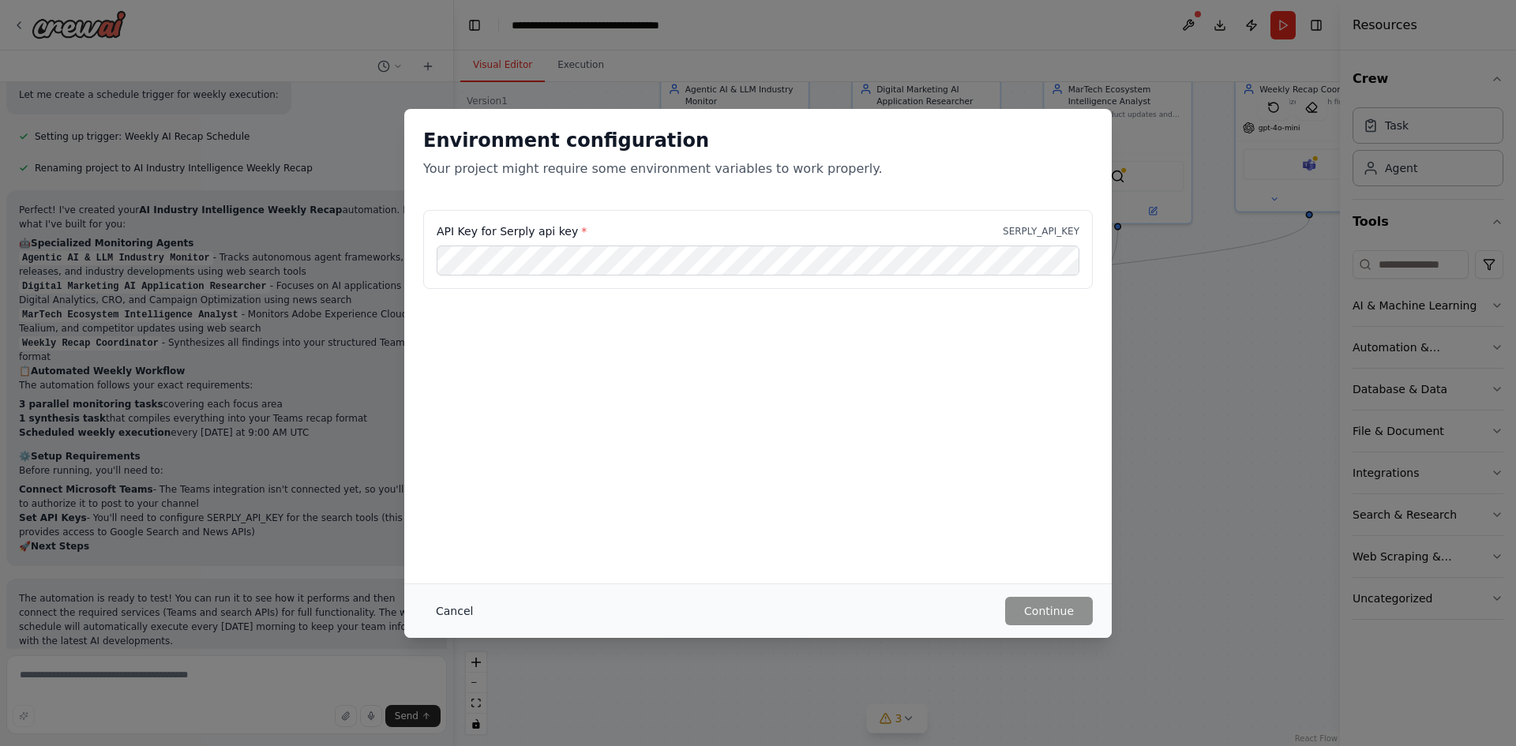
click at [441, 612] on button "Cancel" at bounding box center [454, 611] width 62 height 28
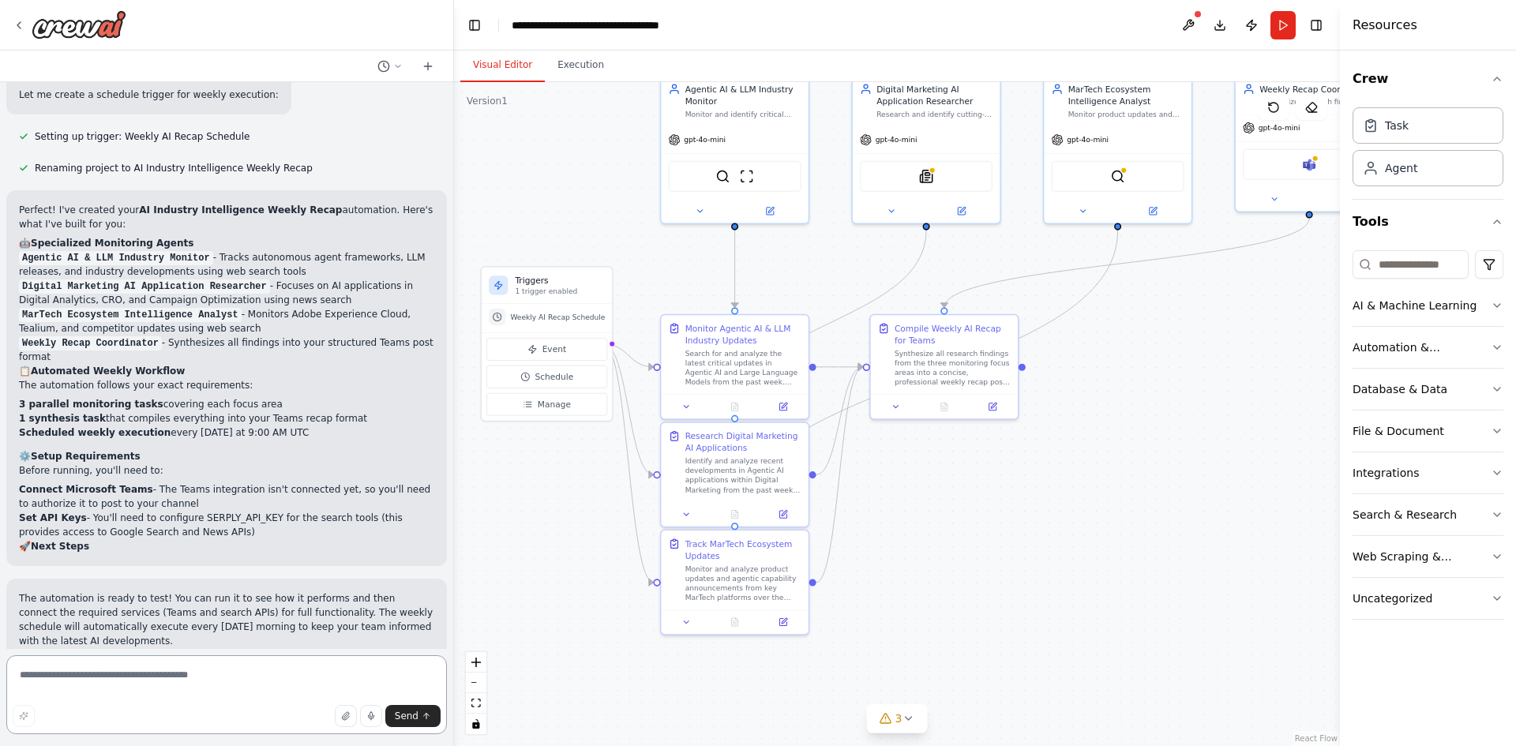
click at [120, 685] on textarea at bounding box center [226, 694] width 441 height 79
type textarea "**********"
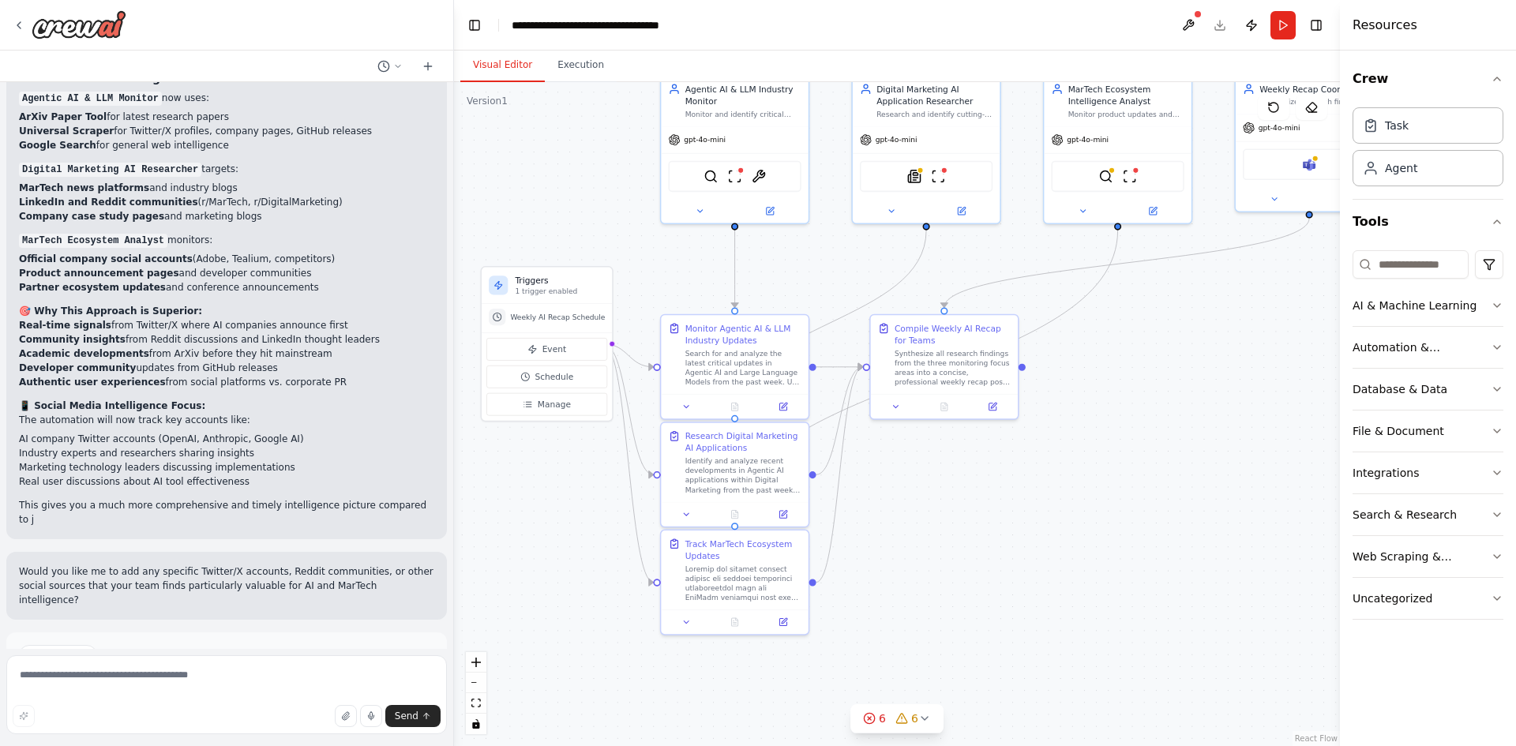
scroll to position [2916, 0]
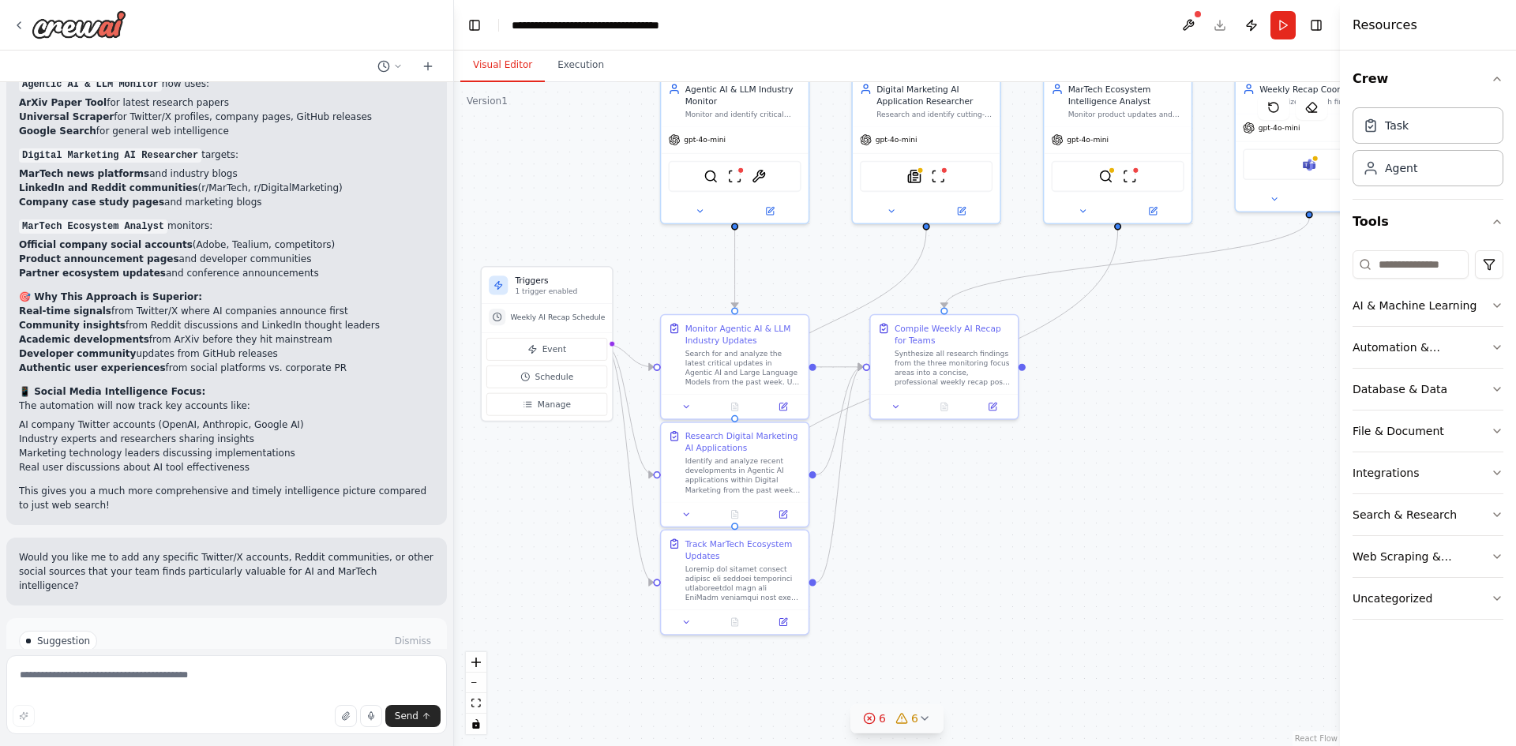
click at [920, 722] on icon at bounding box center [924, 718] width 13 height 13
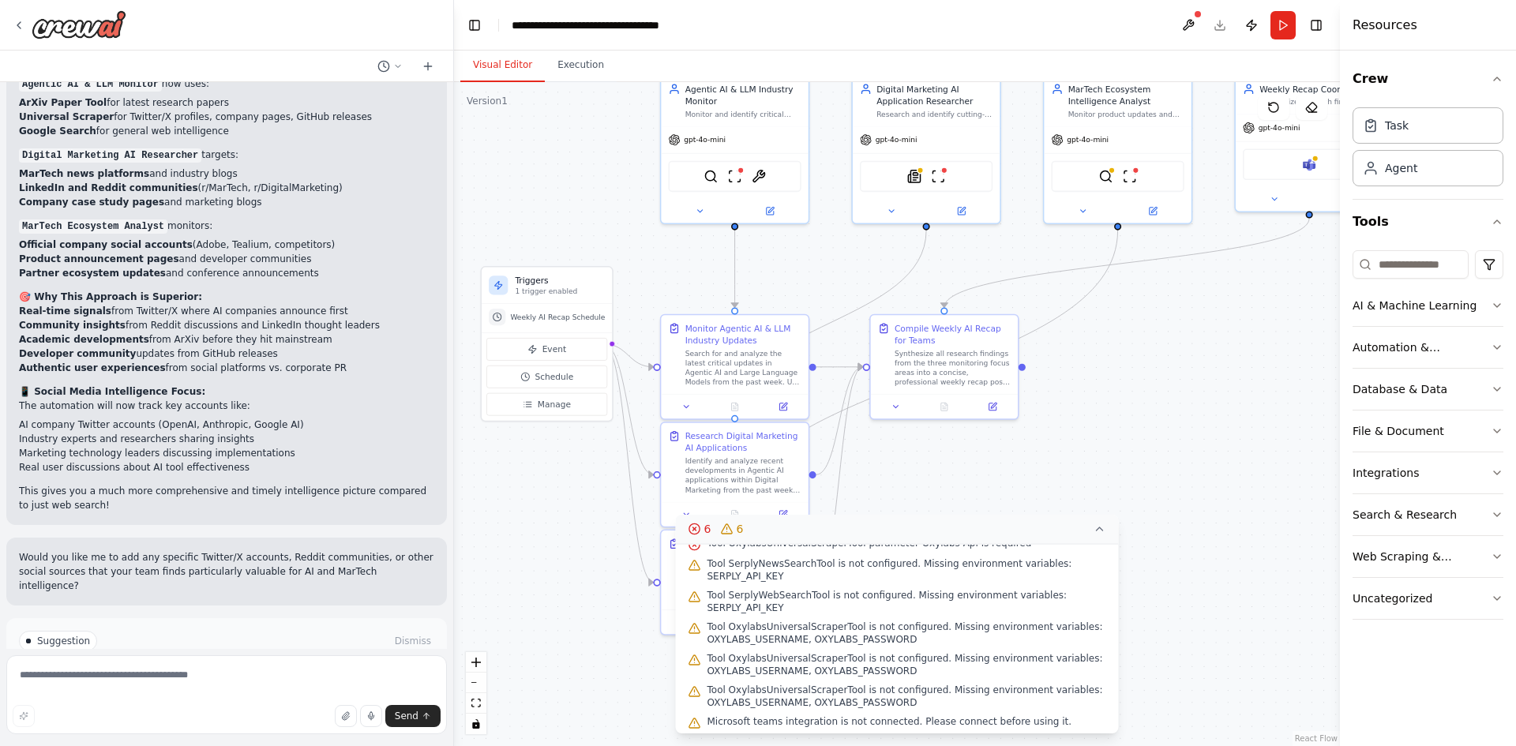
scroll to position [163, 0]
click at [1100, 529] on icon at bounding box center [1100, 529] width 13 height 13
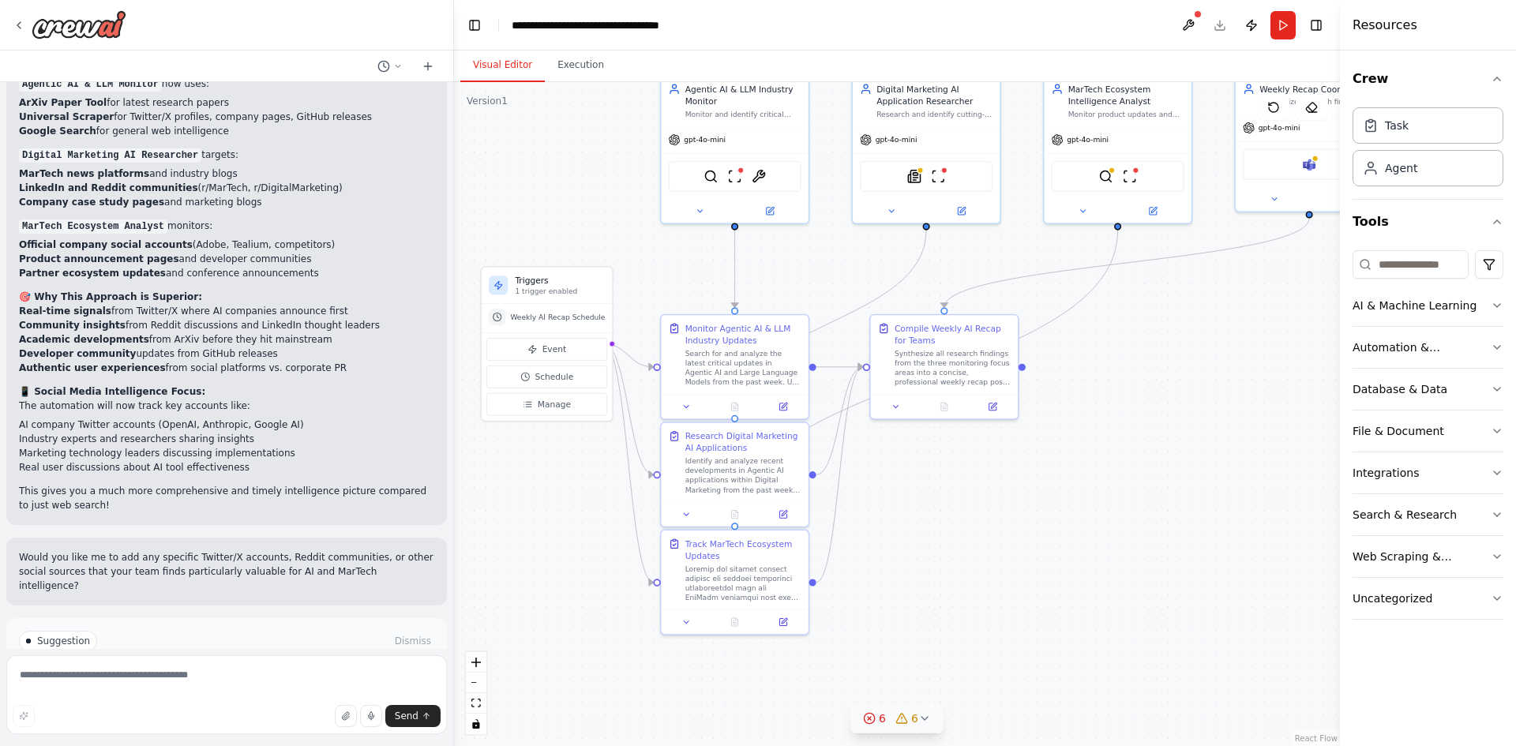
click at [268, 683] on button "Run Automation" at bounding box center [226, 695] width 415 height 25
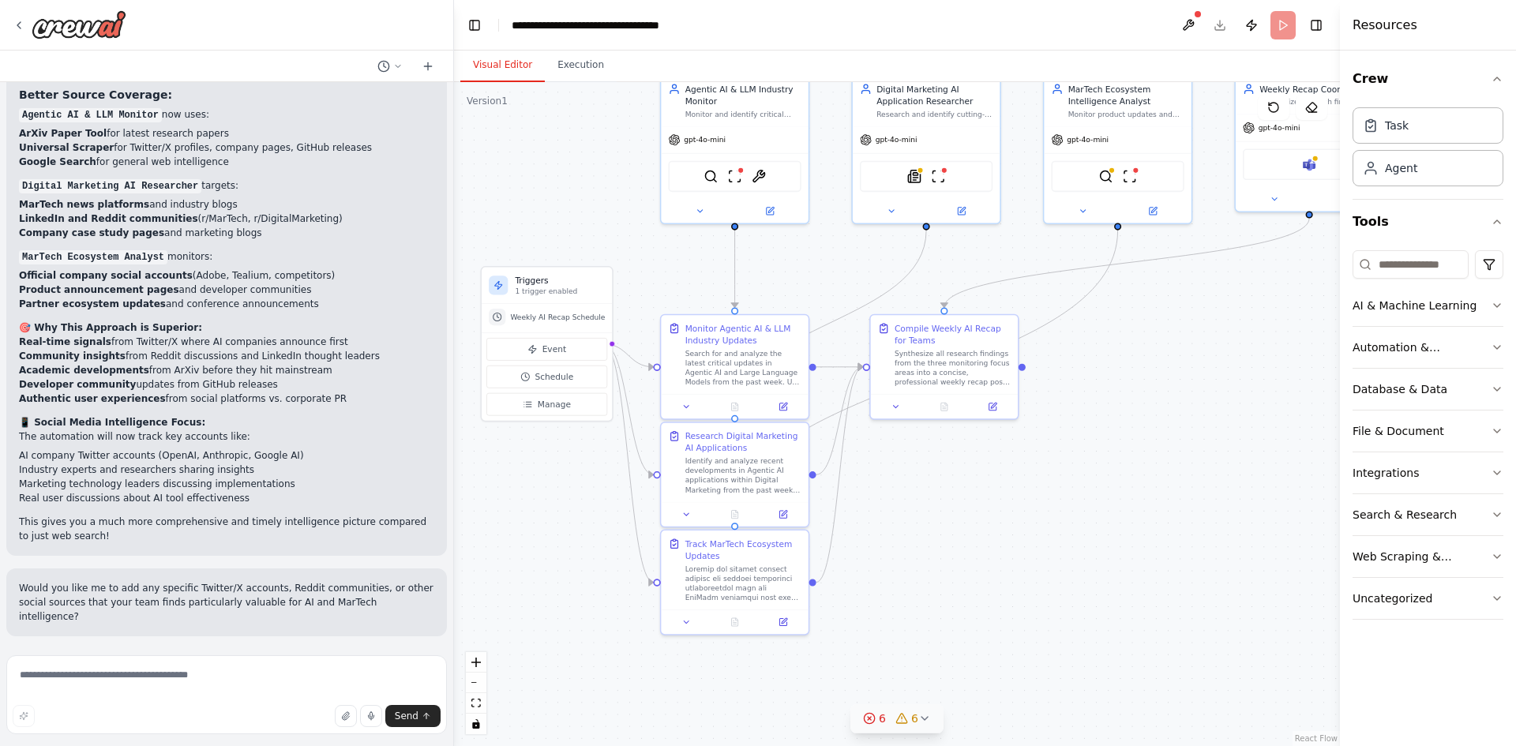
scroll to position [2801, 0]
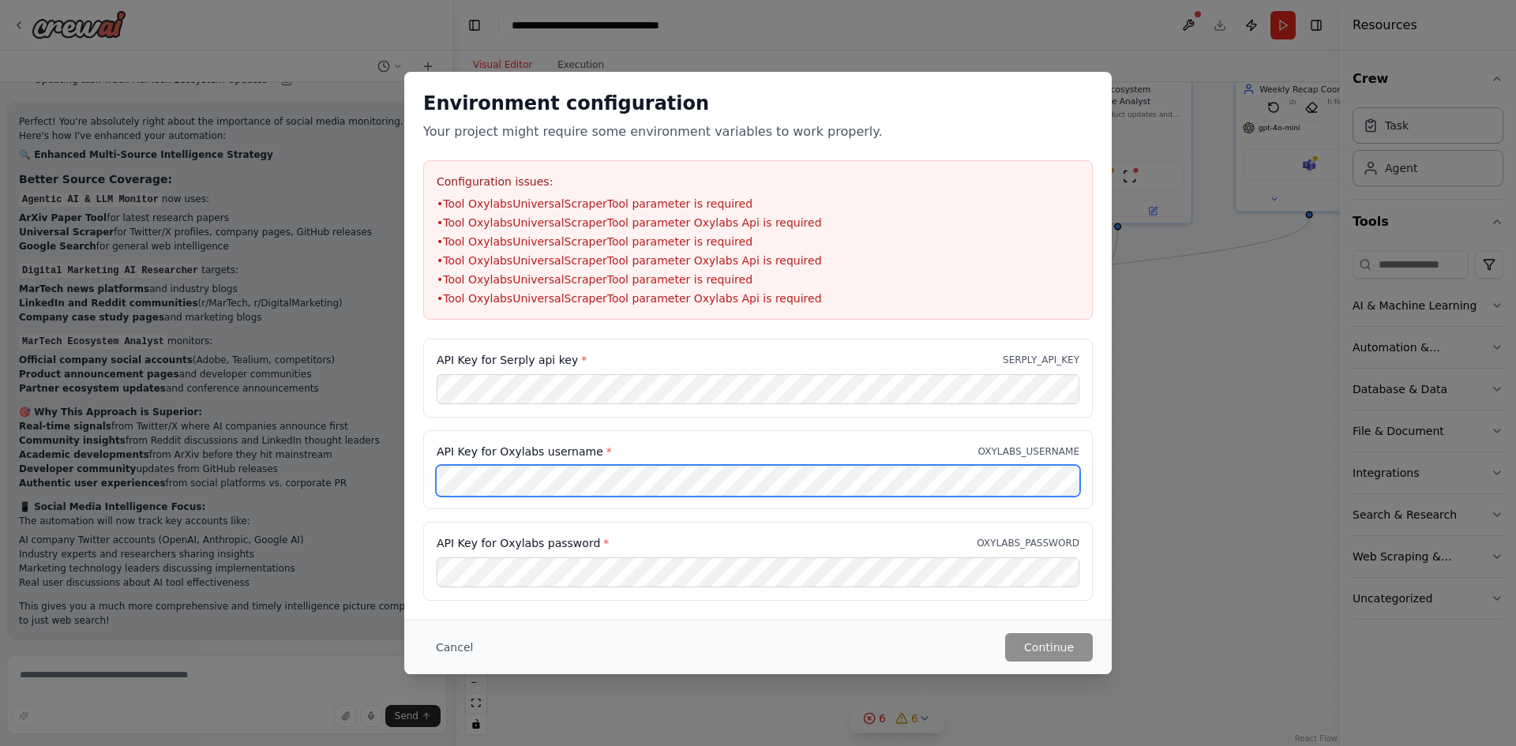
click at [380, 476] on div "Environment configuration Your project might require some environment variables…" at bounding box center [758, 373] width 1516 height 746
